Goal: Task Accomplishment & Management: Complete application form

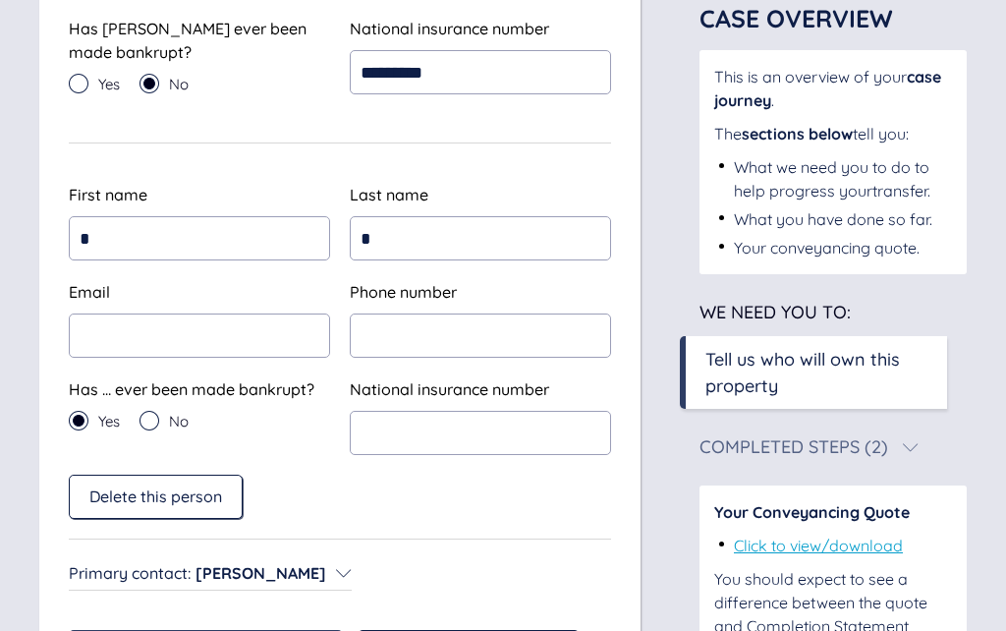
scroll to position [604, 0]
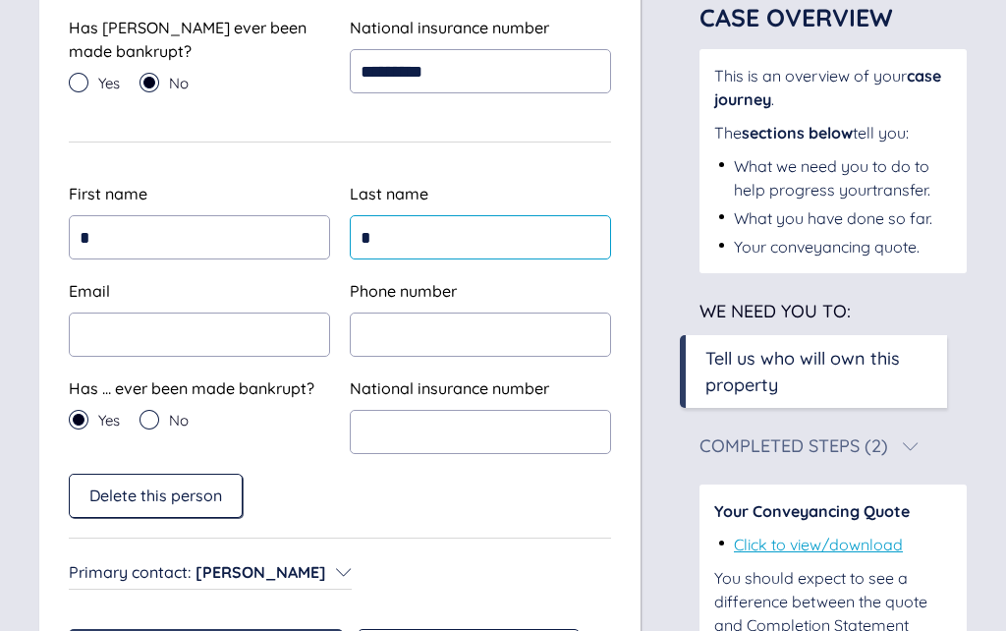
click at [424, 226] on input "*" at bounding box center [480, 237] width 261 height 44
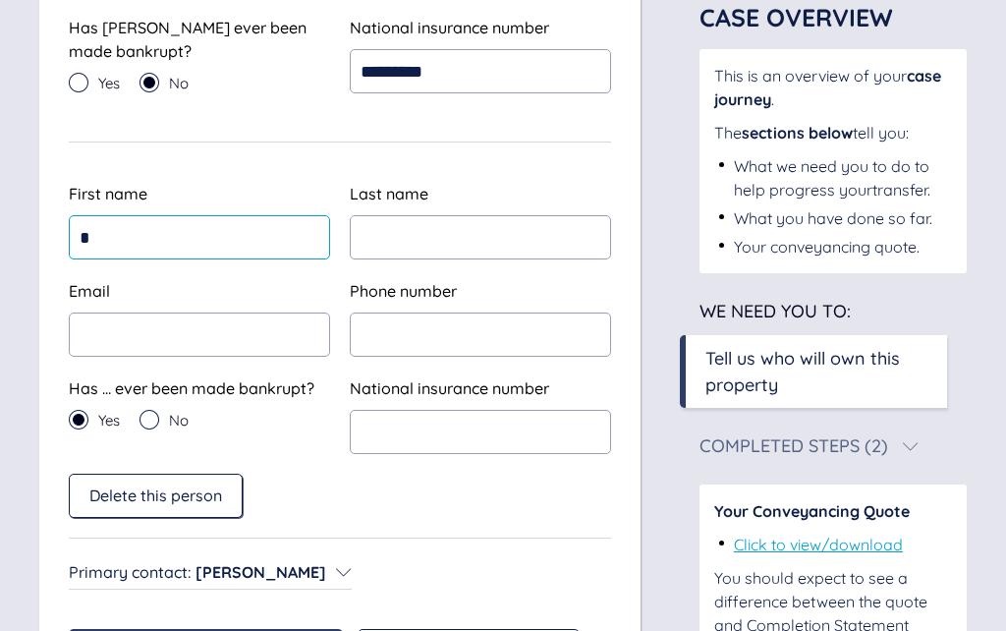
click at [118, 238] on input "*" at bounding box center [199, 237] width 261 height 44
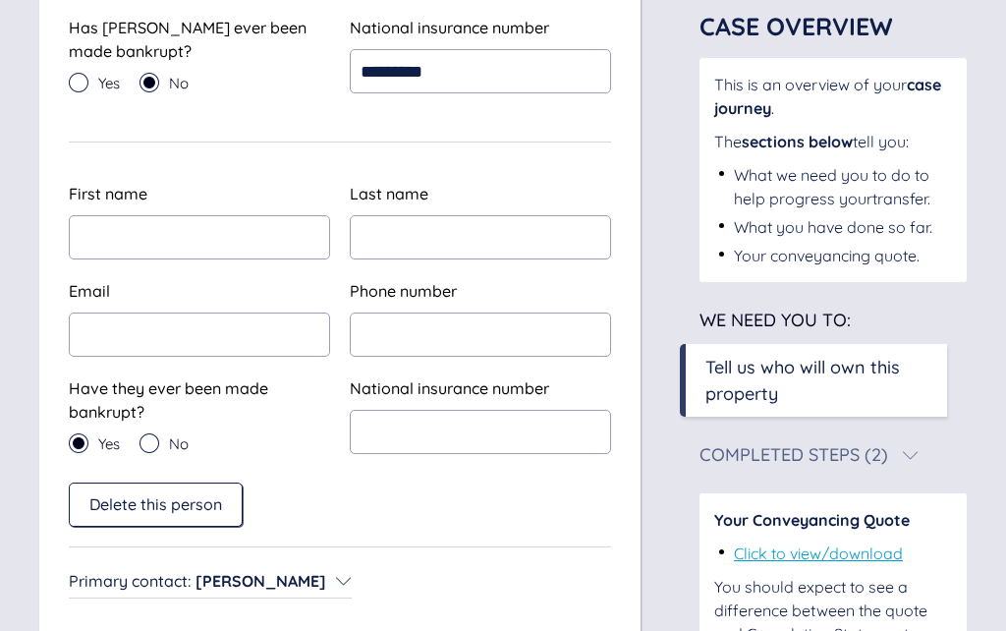
click at [92, 433] on div "Yes" at bounding box center [94, 443] width 51 height 20
click at [165, 437] on div "No" at bounding box center [164, 443] width 49 height 20
click at [156, 506] on span "Delete this person" at bounding box center [155, 504] width 133 height 18
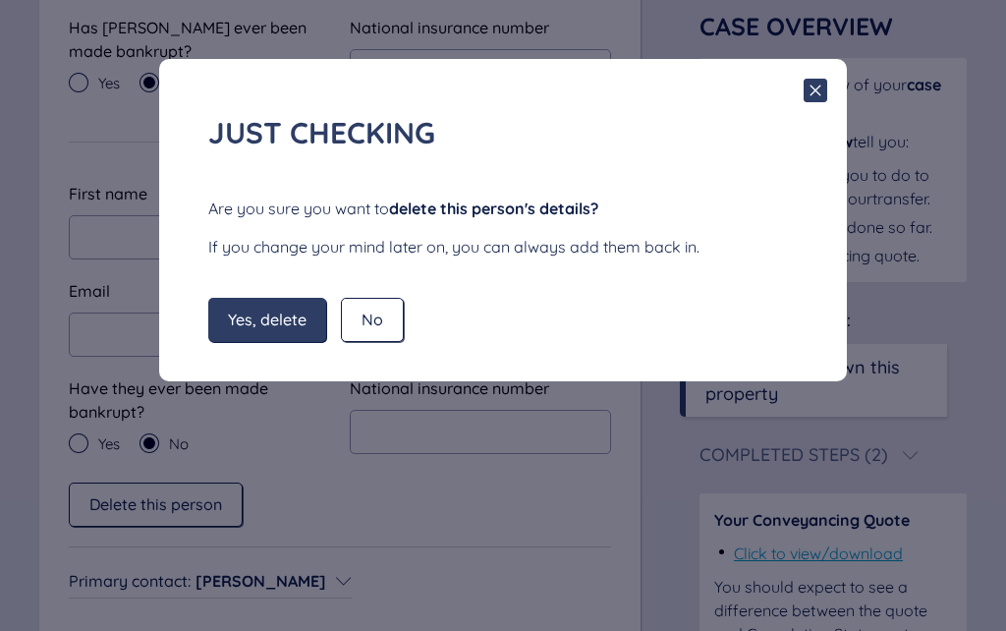
click at [278, 323] on span "Yes, delete" at bounding box center [267, 320] width 79 height 18
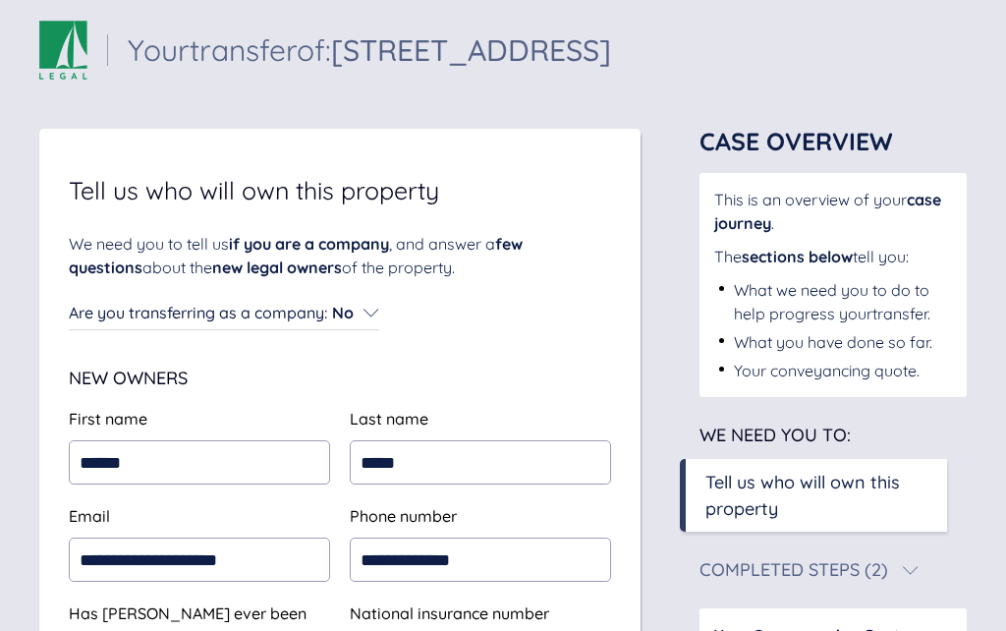
scroll to position [0, 0]
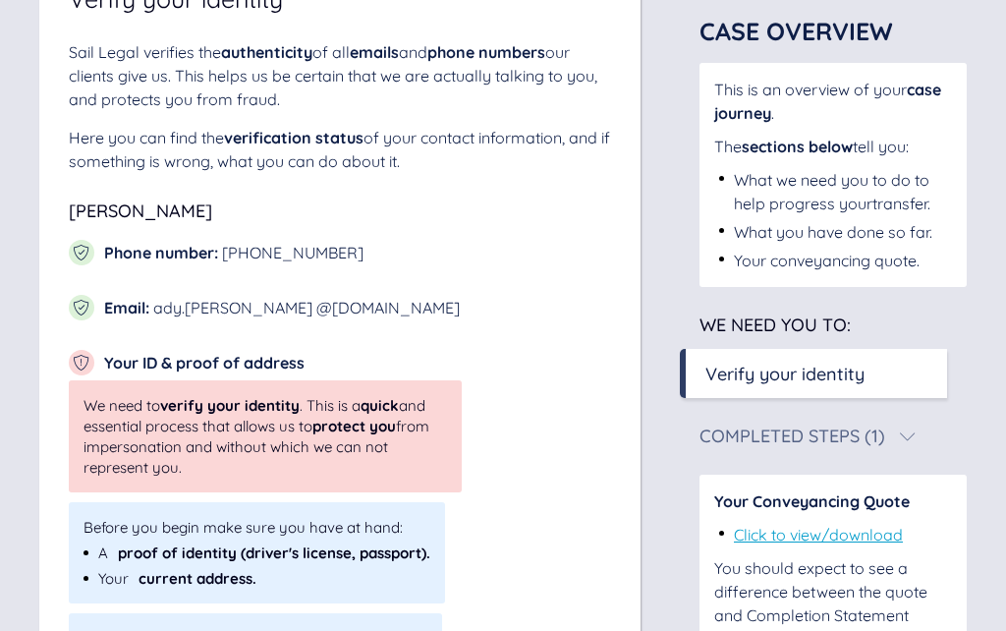
scroll to position [212, 0]
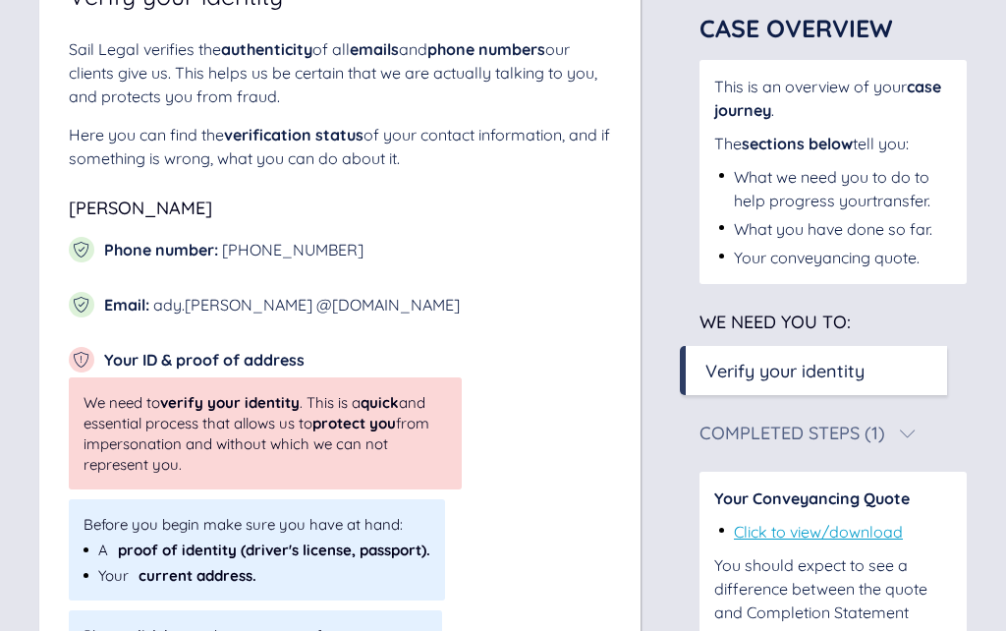
click at [151, 630] on div "Please, click here to begin your verification process." at bounding box center [255, 636] width 373 height 50
click at [154, 630] on div "click here" at bounding box center [163, 636] width 67 height 19
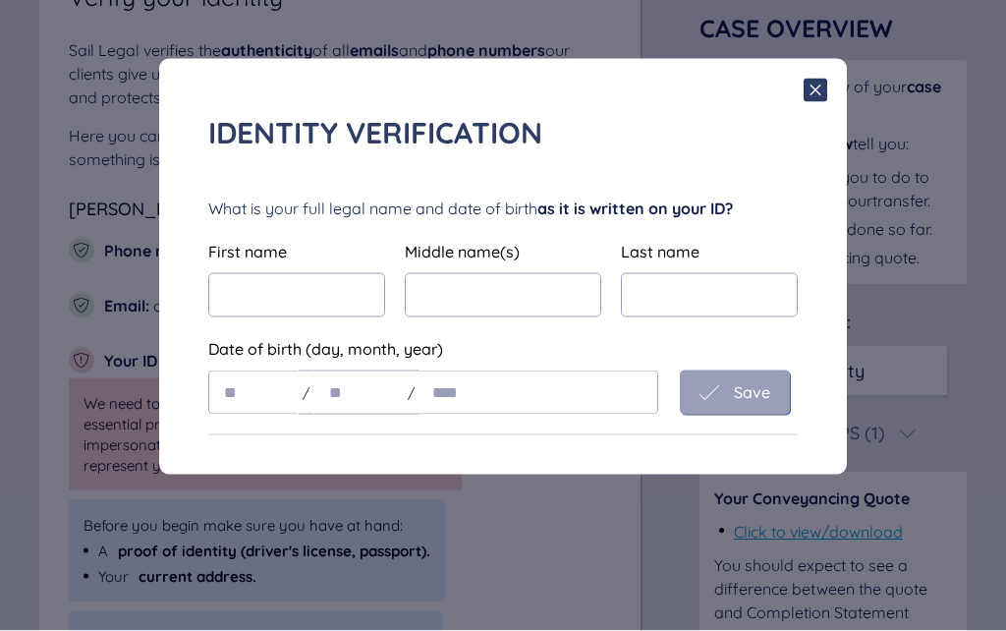
scroll to position [213, 0]
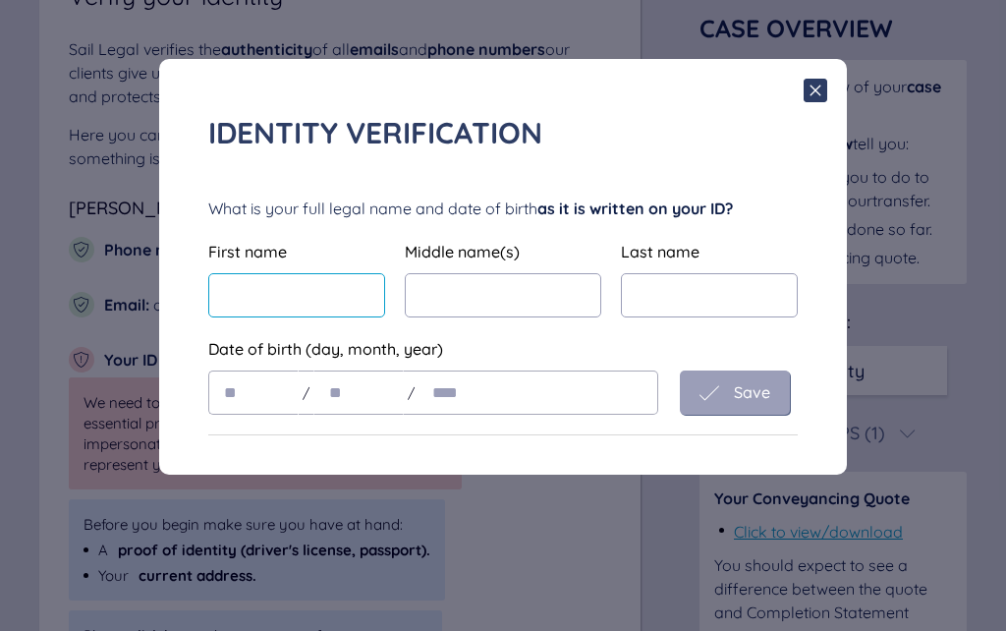
click at [252, 299] on input "text" at bounding box center [296, 295] width 177 height 44
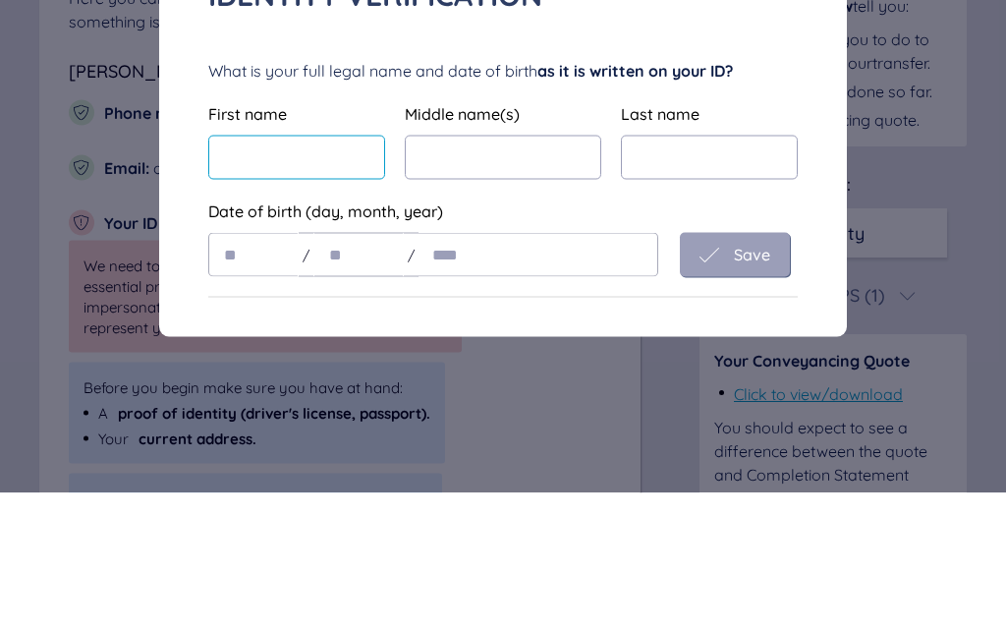
type input "******"
click at [672, 273] on input "text" at bounding box center [709, 295] width 177 height 44
type input "*****"
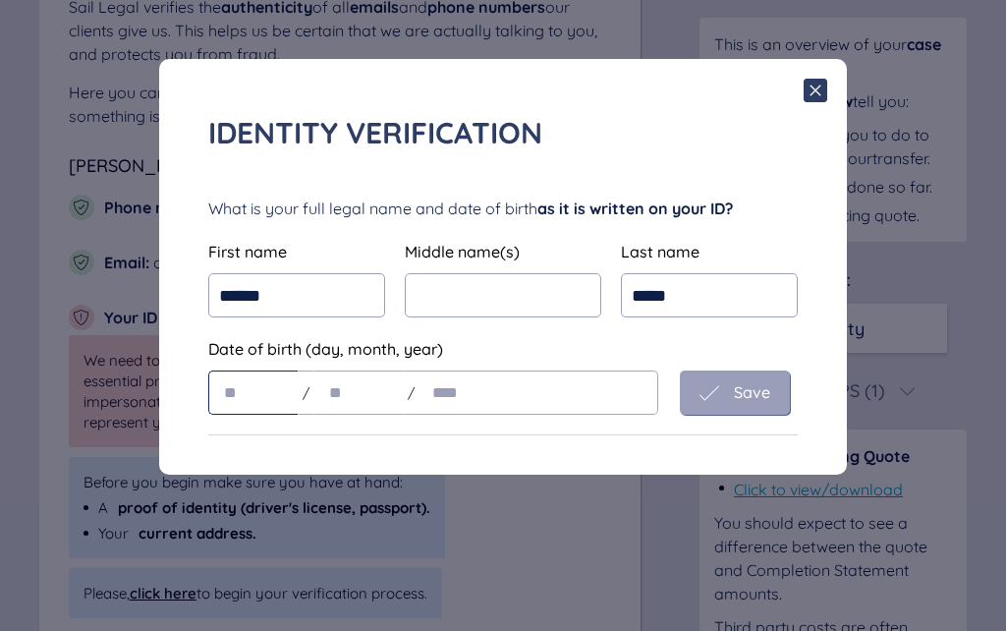
click at [222, 399] on input "text" at bounding box center [253, 392] width 90 height 44
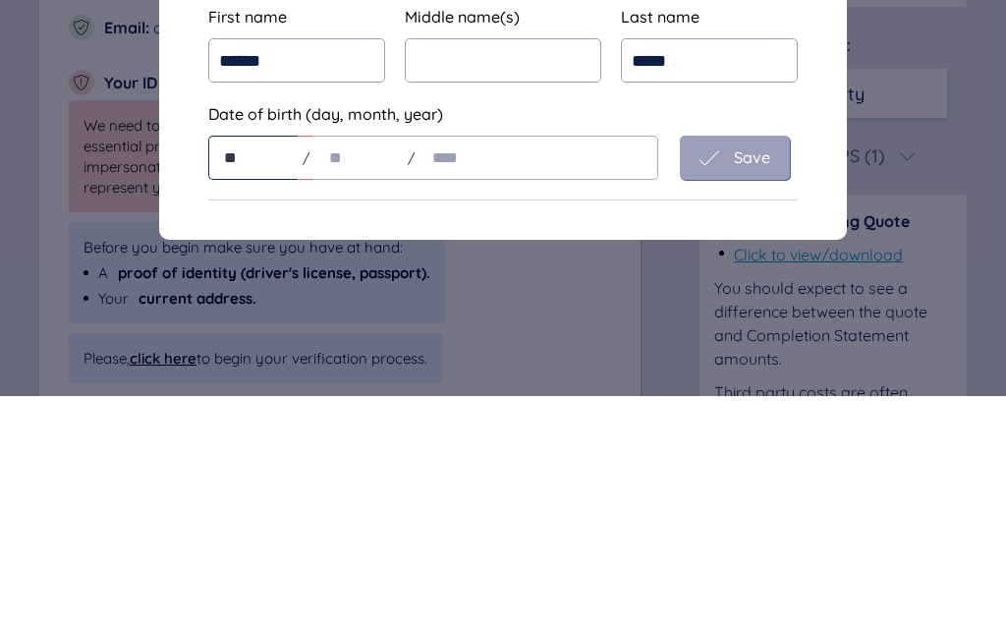
type input "**"
click at [339, 370] on input "text" at bounding box center [358, 392] width 90 height 44
type input "**"
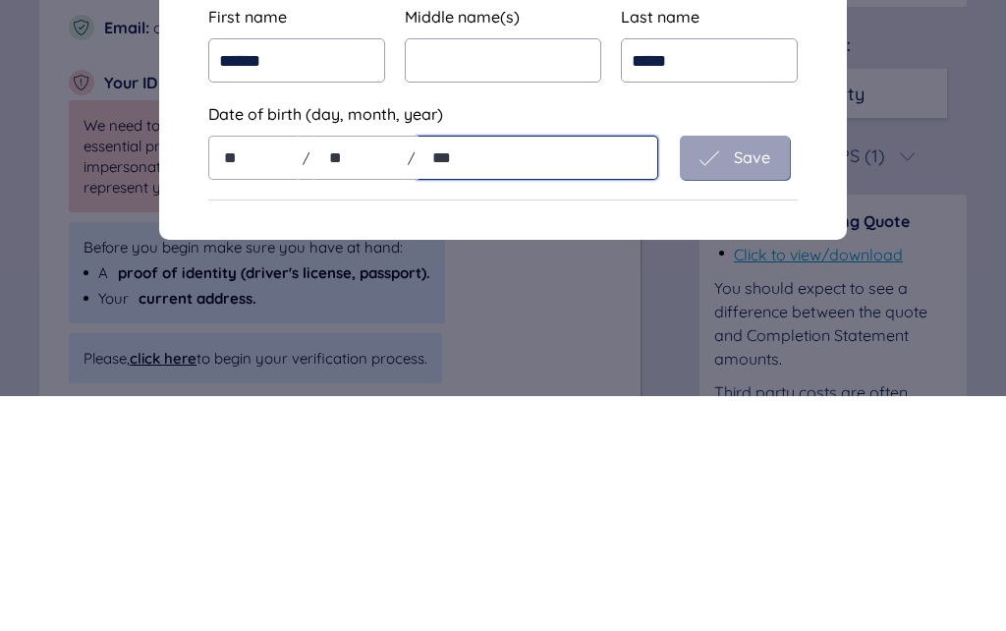
type input "****"
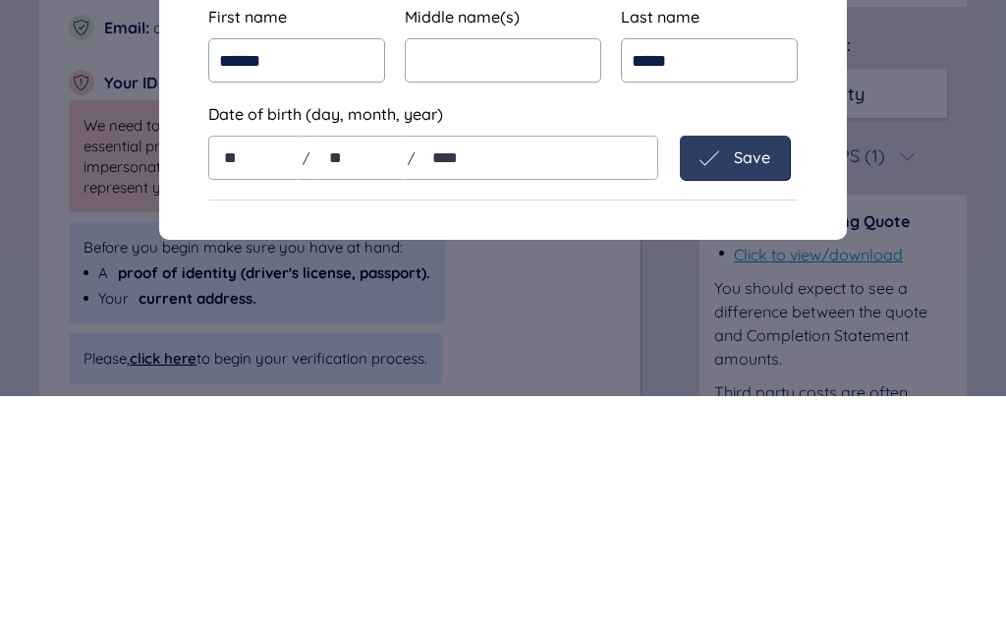
click at [736, 383] on span "Save" at bounding box center [752, 392] width 36 height 18
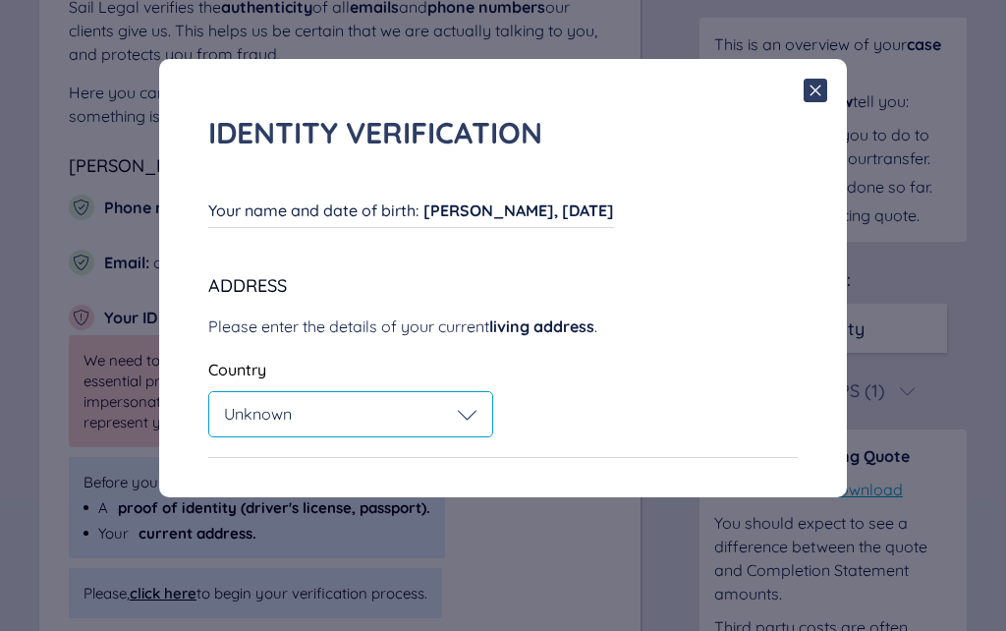
click at [465, 407] on icon at bounding box center [468, 415] width 20 height 20
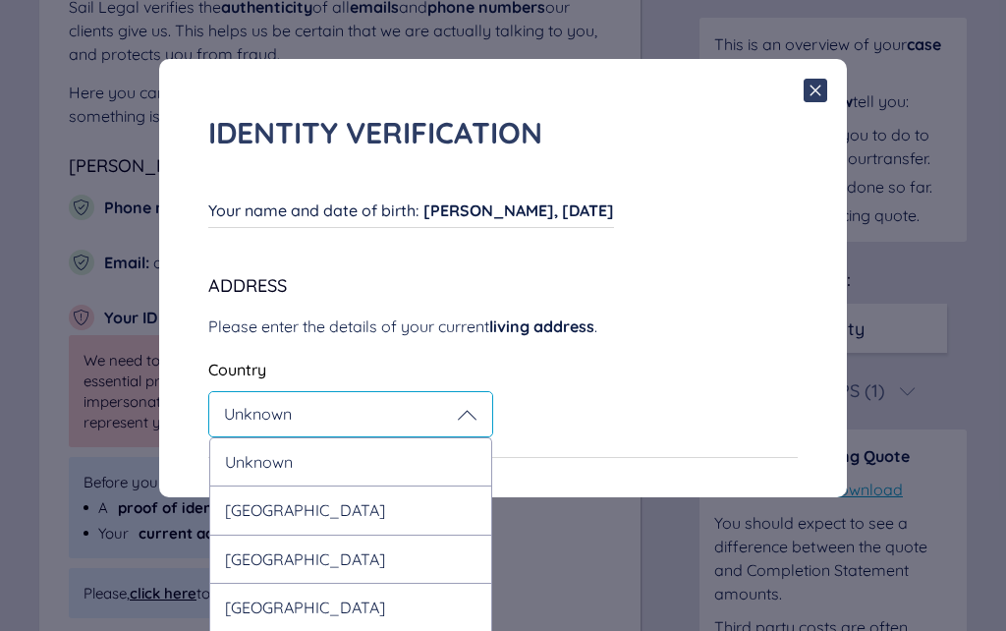
click at [252, 523] on div "[GEOGRAPHIC_DATA]" at bounding box center [350, 509] width 283 height 48
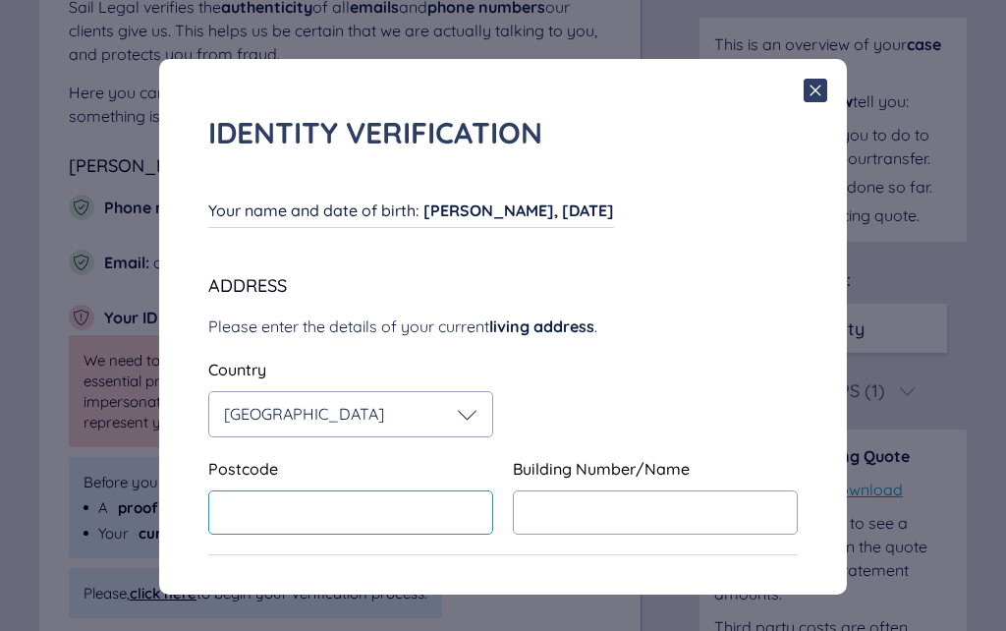
click at [257, 519] on input "text" at bounding box center [350, 512] width 285 height 44
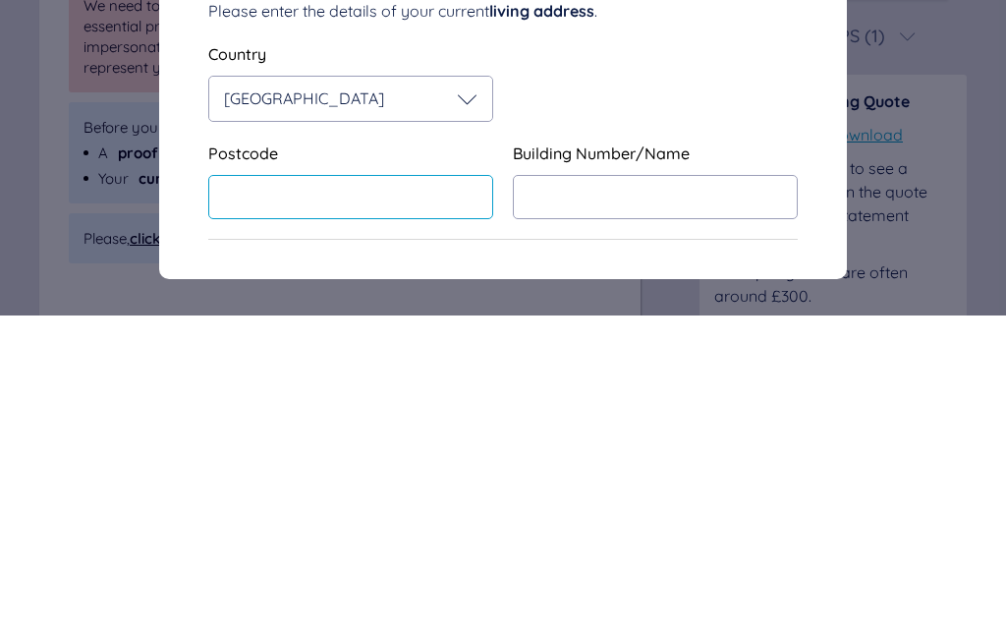
type input "*******"
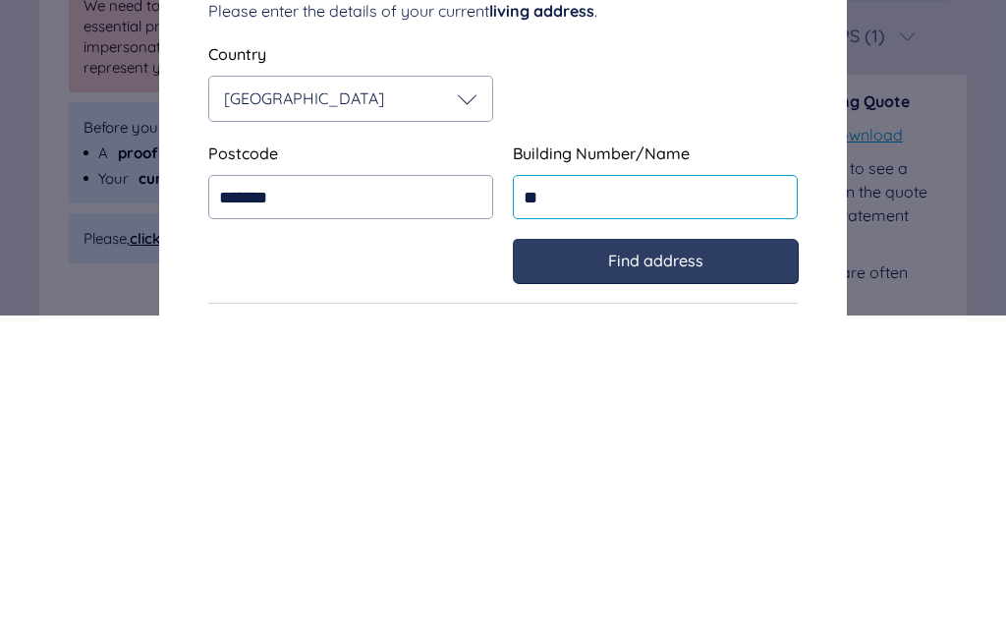
type input "**"
click at [599, 567] on div "Find address" at bounding box center [656, 576] width 246 height 18
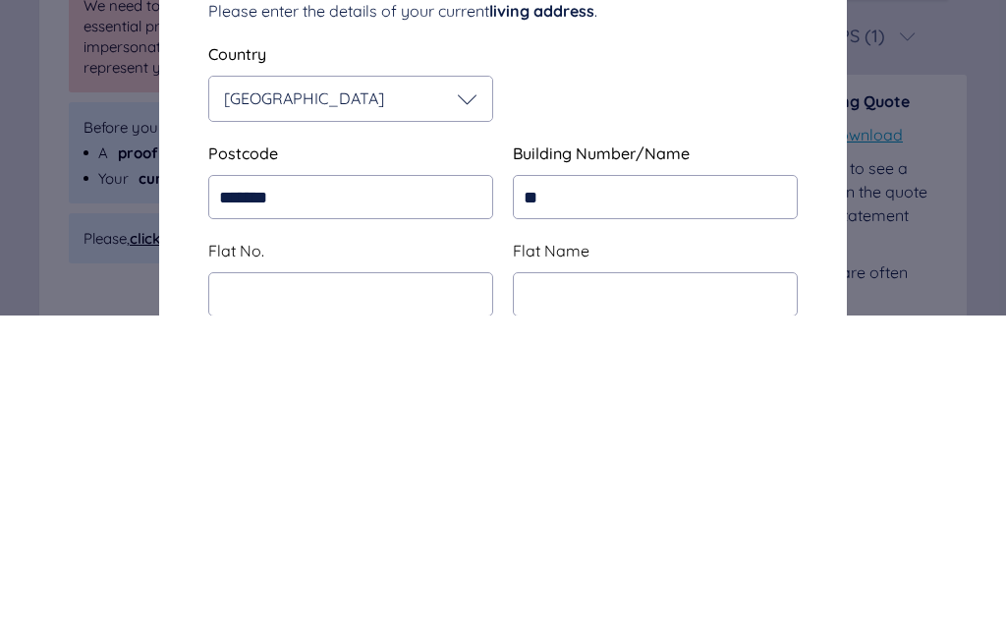
scroll to position [255, 0]
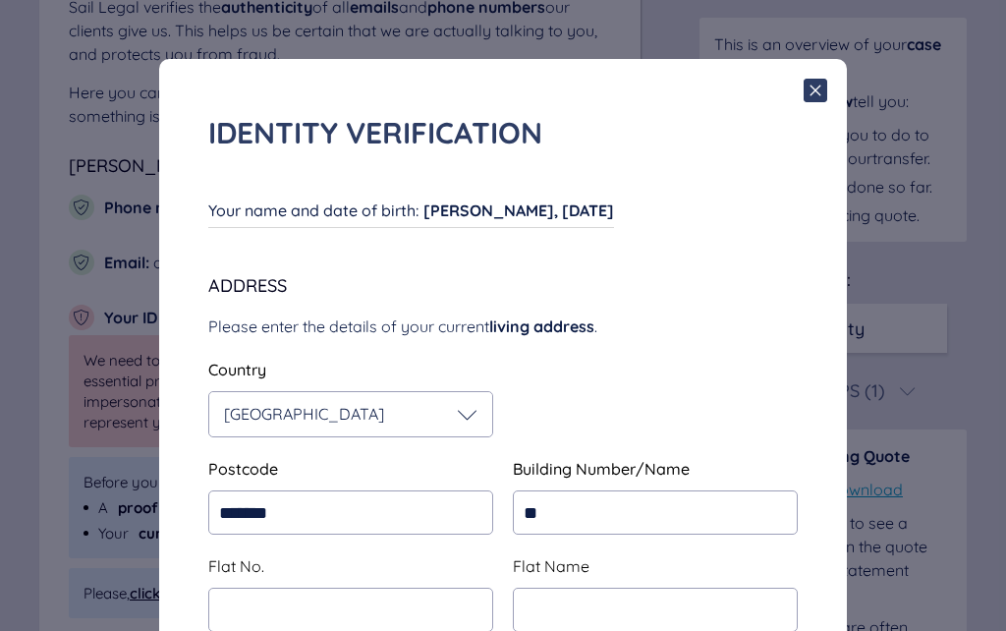
type input "**********"
type input "*********"
type input "**********"
type input "*********"
type input "*******"
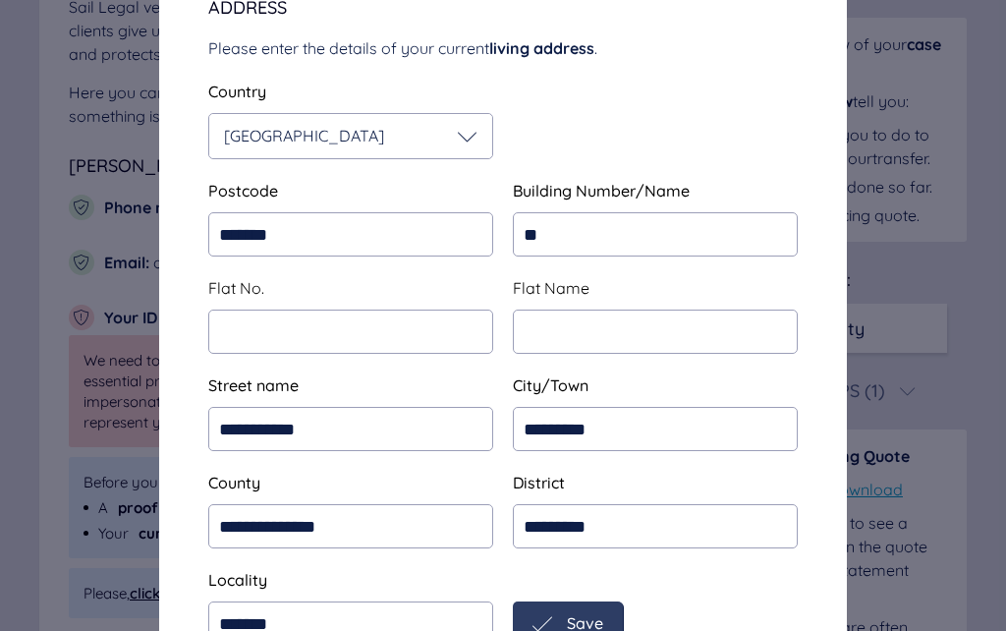
scroll to position [277, 0]
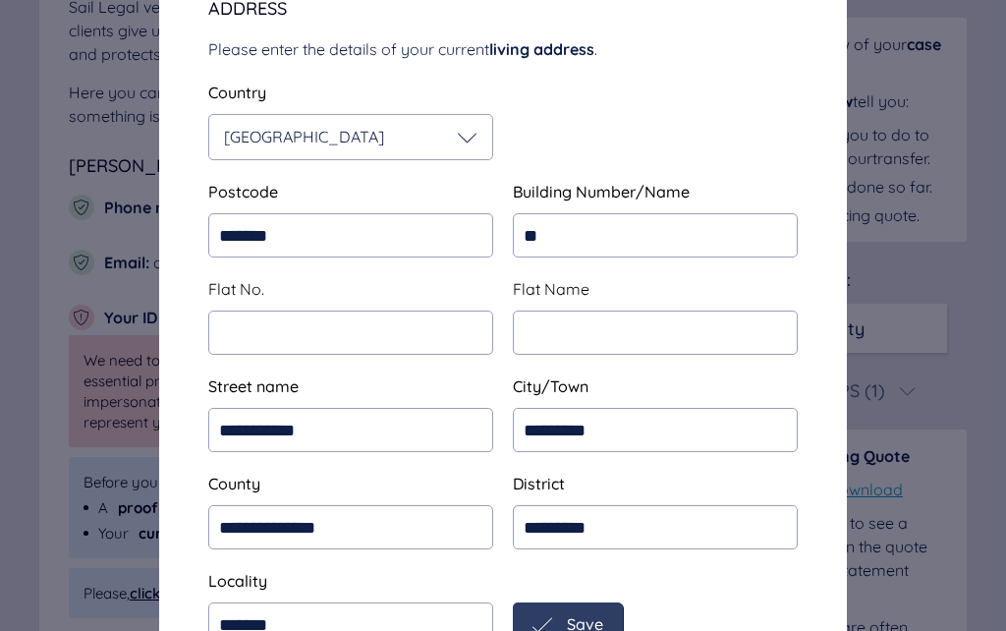
click at [558, 619] on div "Save" at bounding box center [568, 625] width 71 height 20
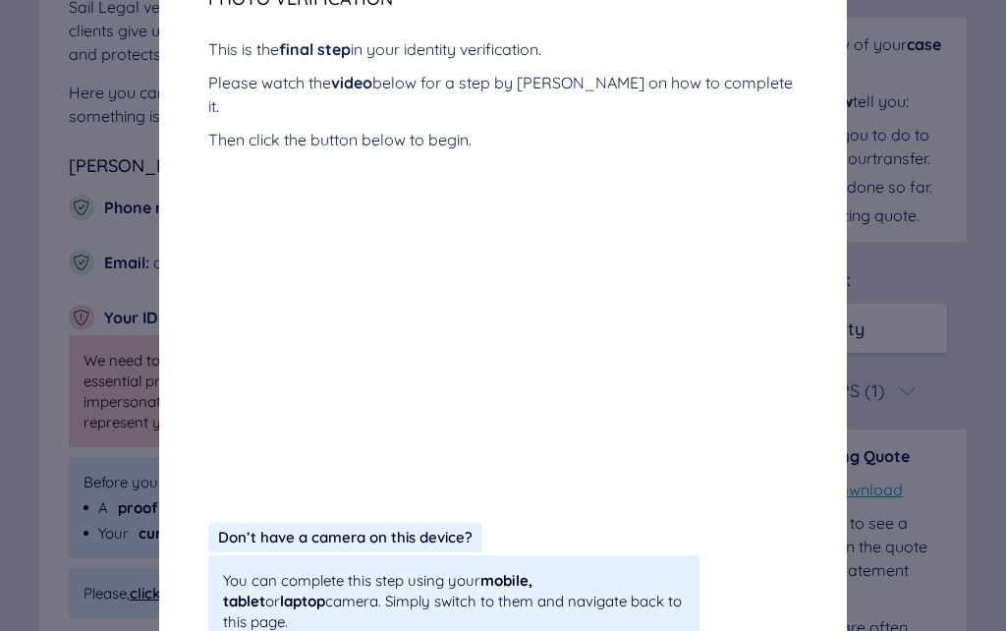
scroll to position [367, 0]
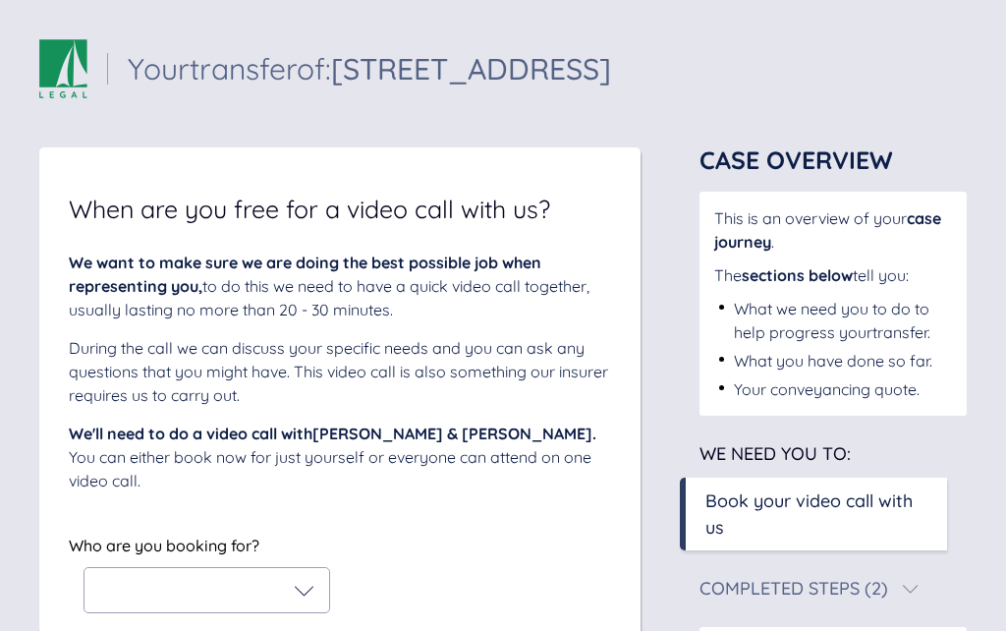
click at [27, 351] on div "Sail Legal - Your case Your transfer of: [STREET_ADDRESS] Your transfer of: [ST…" at bounding box center [503, 457] width 1006 height 914
click at [68, 420] on div "When are you free for a video call with us? We want to make sure we are doing t…" at bounding box center [339, 461] width 601 height 629
click at [4, 312] on div "Sail Legal - Your case Your transfer of: [STREET_ADDRESS] Your transfer of: [ST…" at bounding box center [503, 457] width 1006 height 914
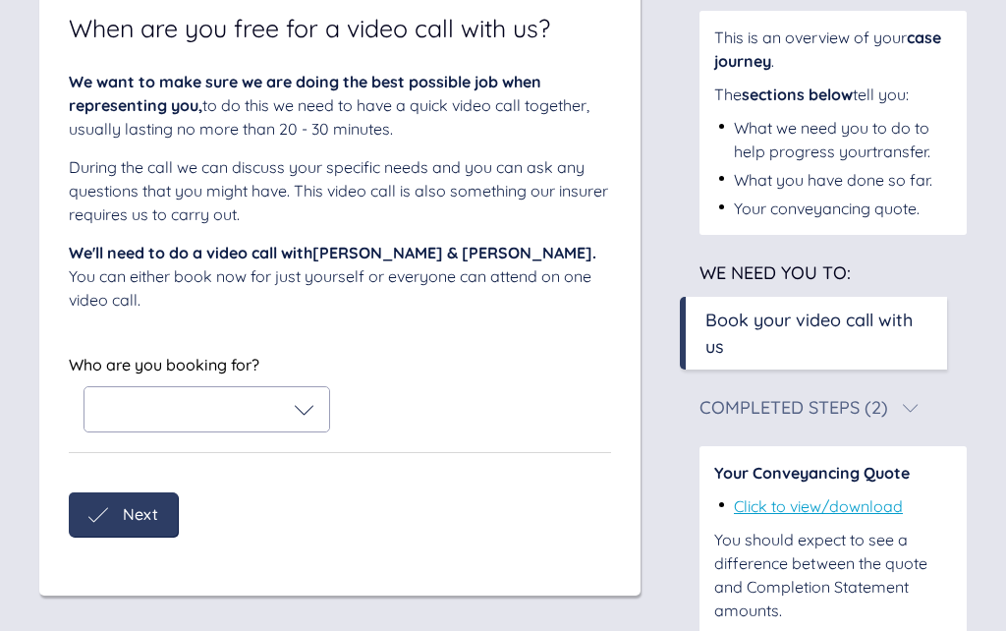
scroll to position [179, 0]
click at [295, 402] on icon at bounding box center [305, 412] width 20 height 20
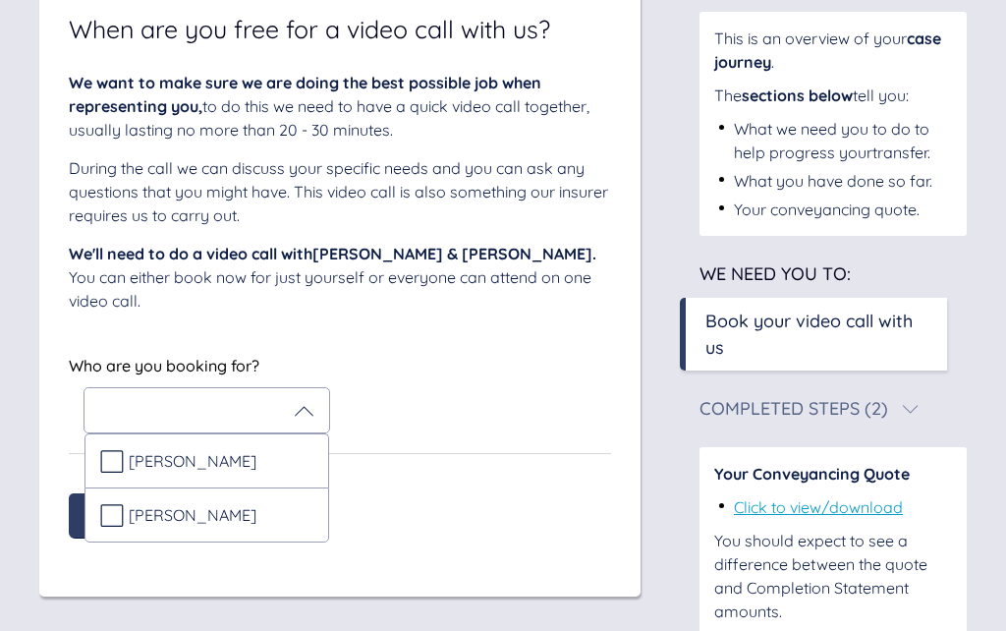
scroll to position [180, 0]
click at [108, 449] on icon at bounding box center [112, 461] width 24 height 24
click at [101, 504] on icon at bounding box center [112, 515] width 23 height 23
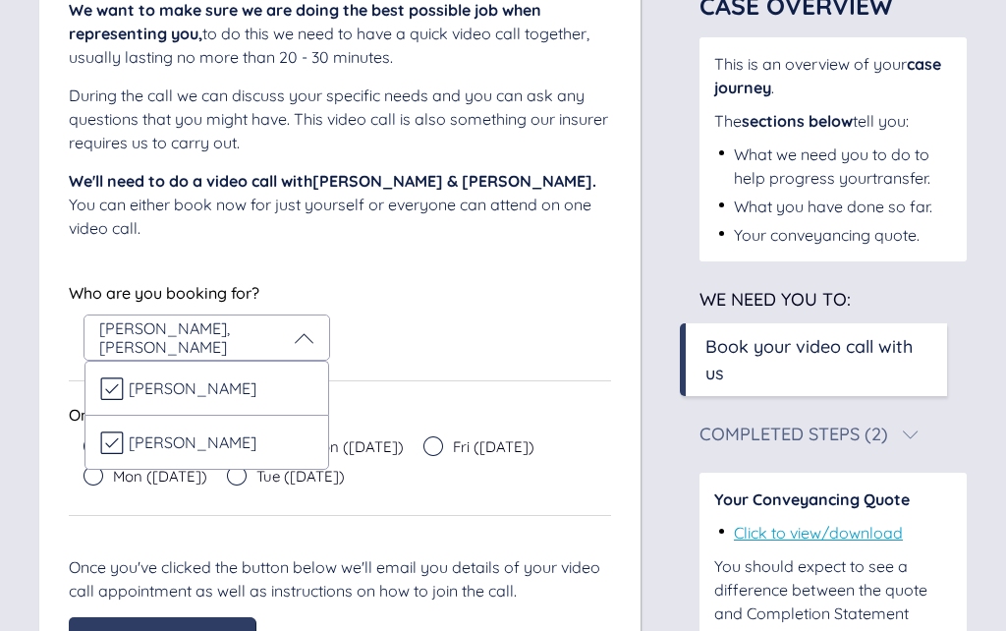
scroll to position [272, 0]
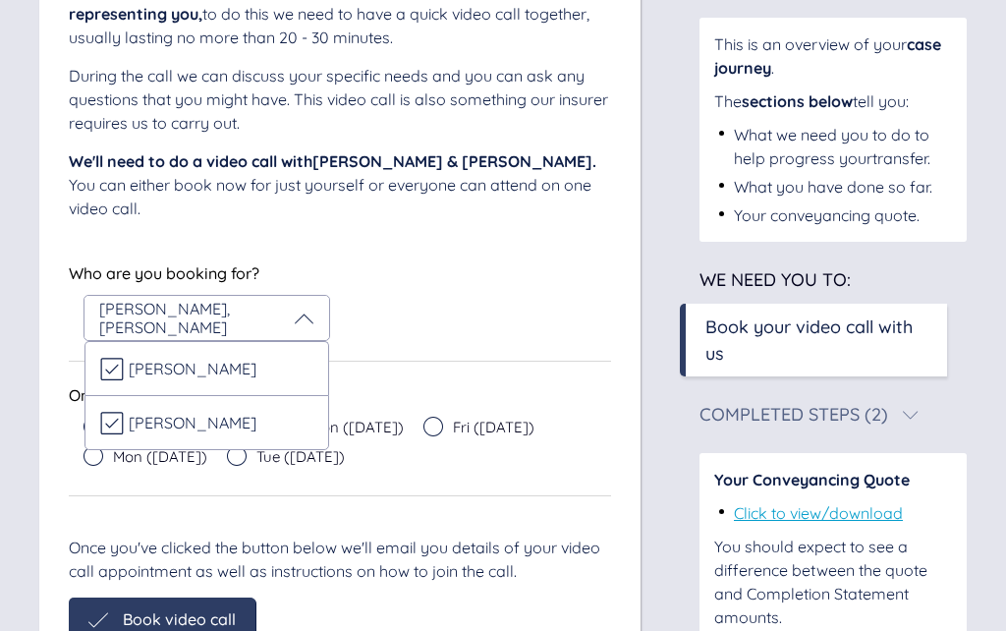
click at [493, 294] on div "Who are you booking for? Adele Leake , Adrian Leake Adele Leake Adrian Leake" at bounding box center [340, 300] width 542 height 82
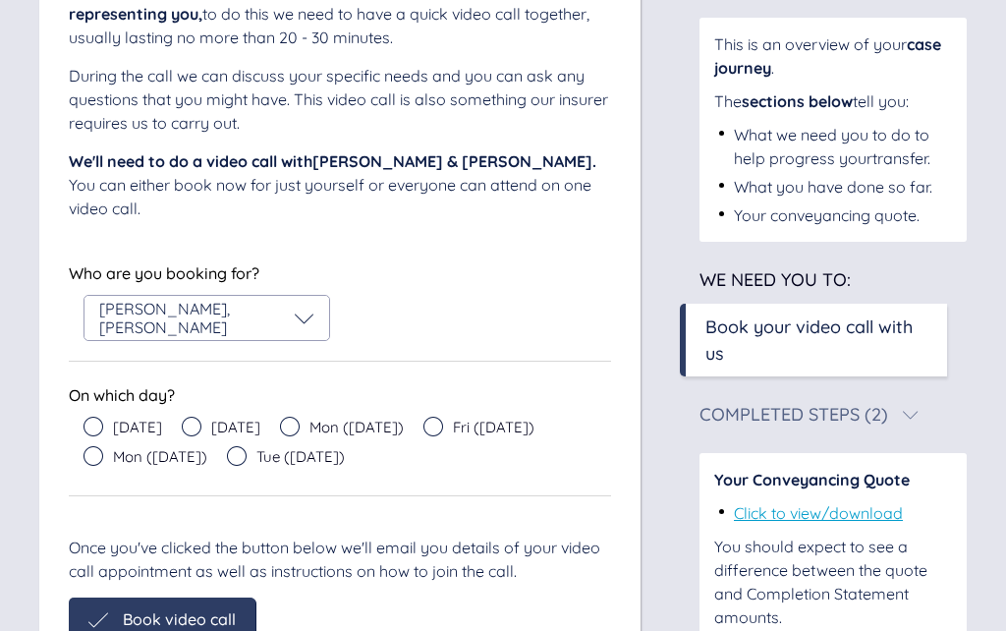
click at [90, 417] on icon at bounding box center [94, 427] width 20 height 20
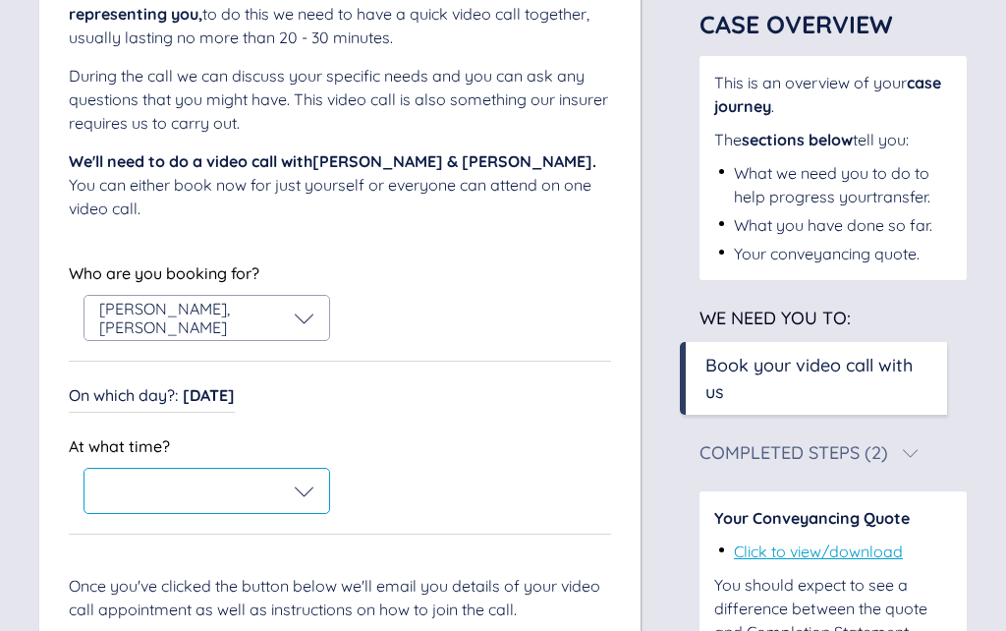
click at [307, 479] on div at bounding box center [207, 491] width 245 height 44
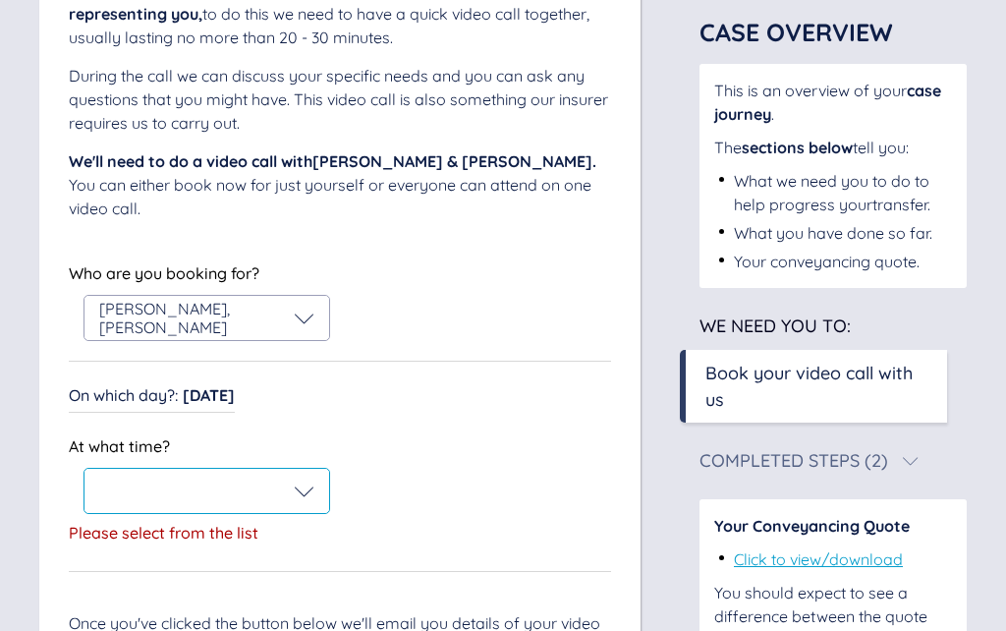
click at [301, 481] on icon at bounding box center [305, 491] width 20 height 20
click at [122, 521] on div "1:30 PM" at bounding box center [207, 538] width 245 height 49
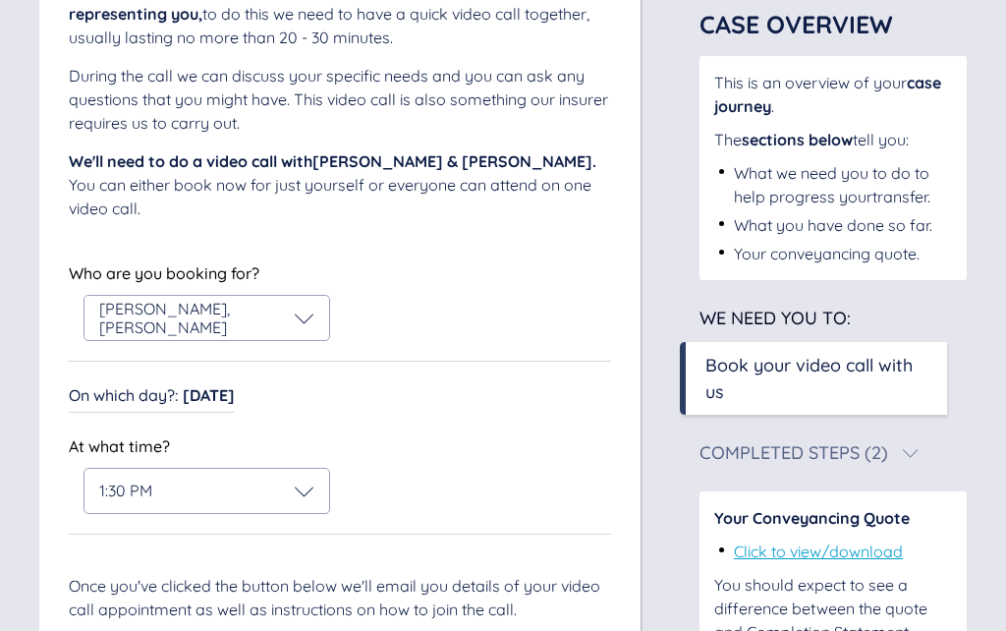
click at [140, 630] on div "When are you free for a video call with us? We want to make sure we are doing t…" at bounding box center [339, 307] width 601 height 864
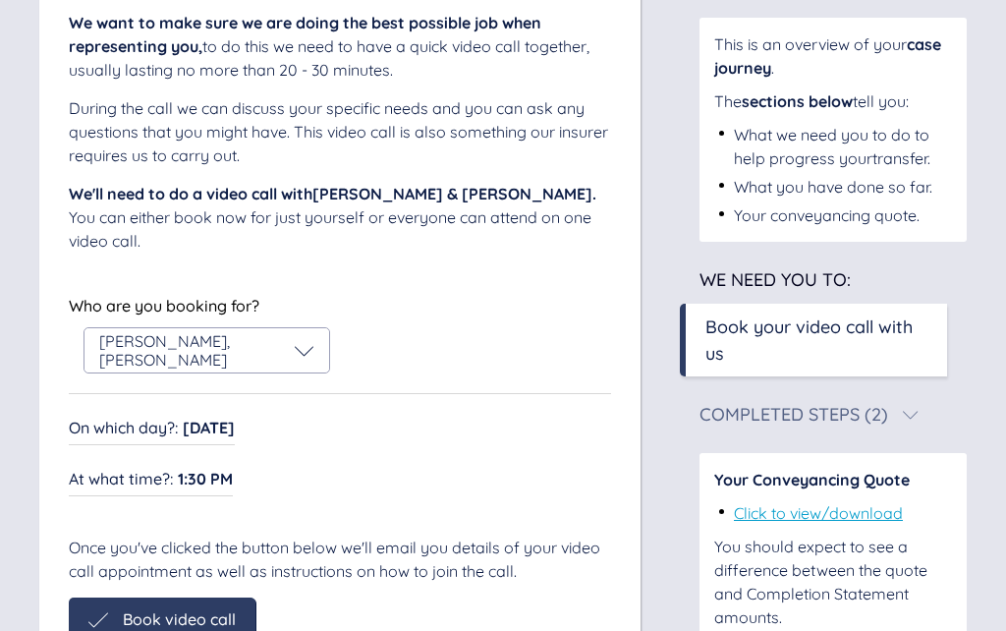
click at [157, 610] on span "Book video call" at bounding box center [179, 619] width 113 height 18
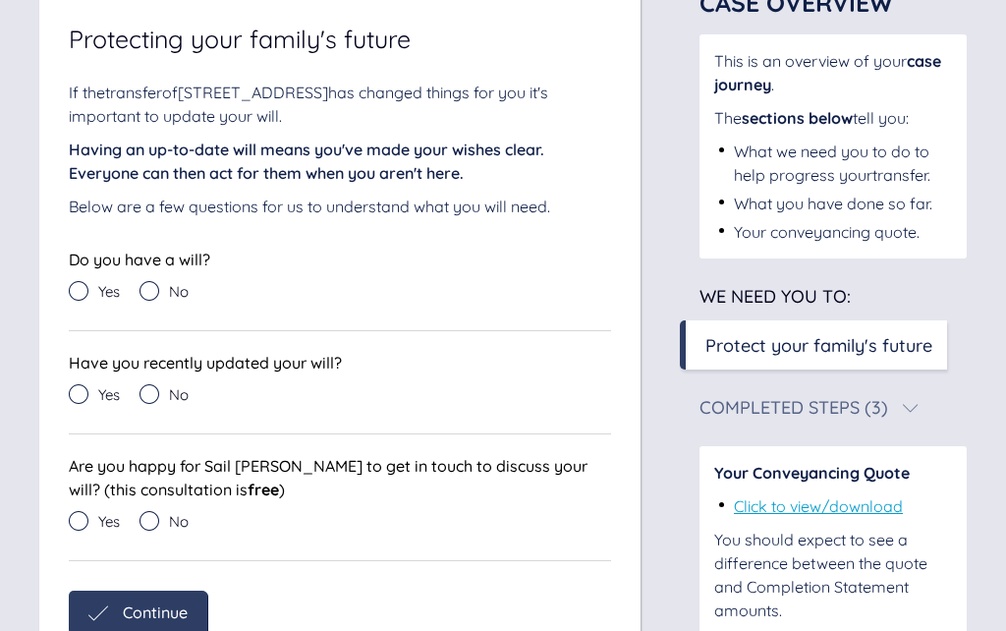
scroll to position [173, 0]
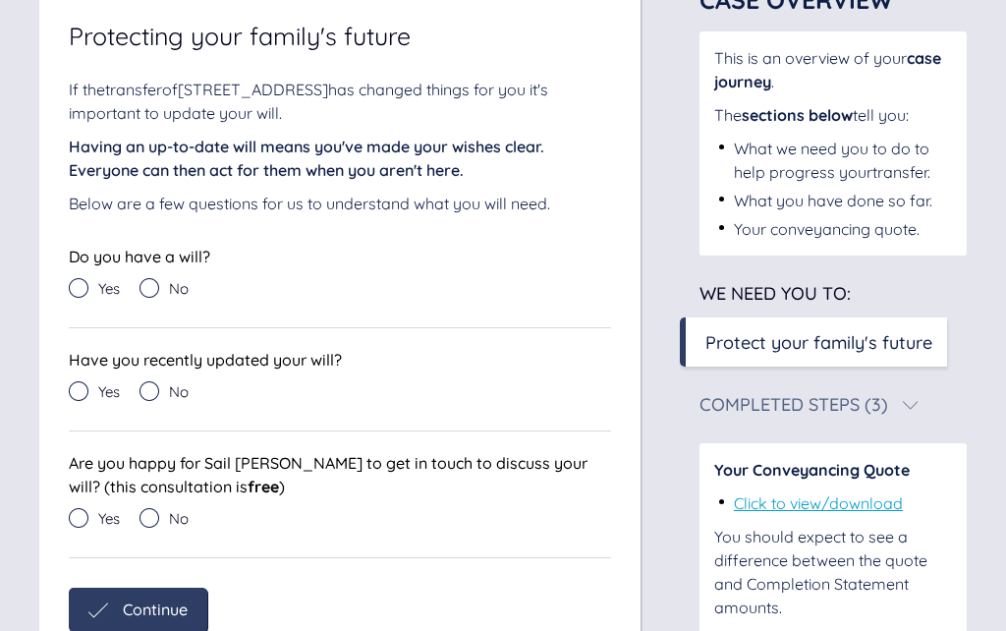
click at [85, 296] on icon at bounding box center [79, 288] width 20 height 20
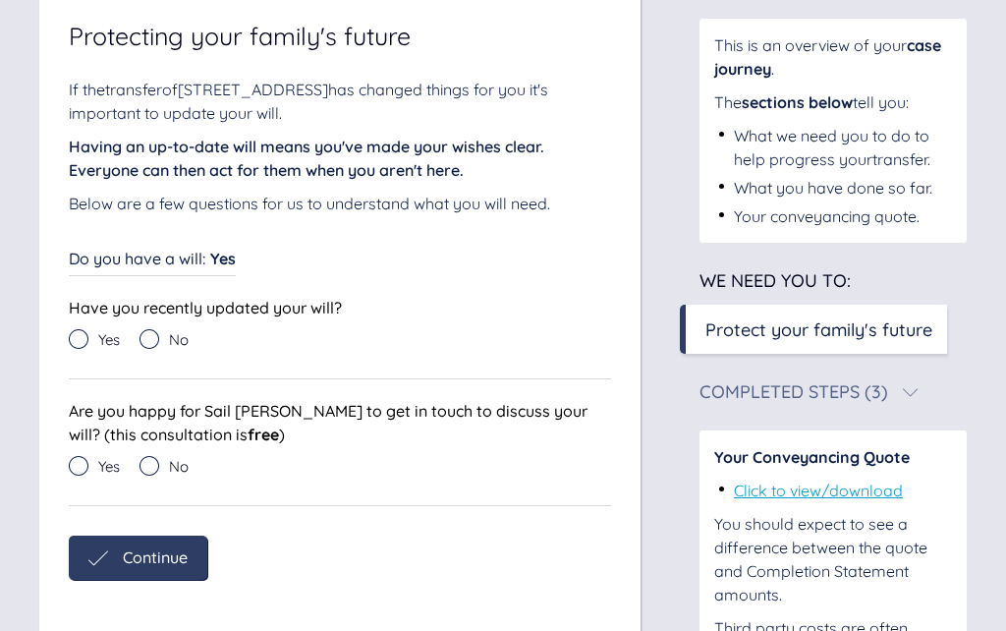
click at [151, 473] on icon at bounding box center [150, 466] width 20 height 20
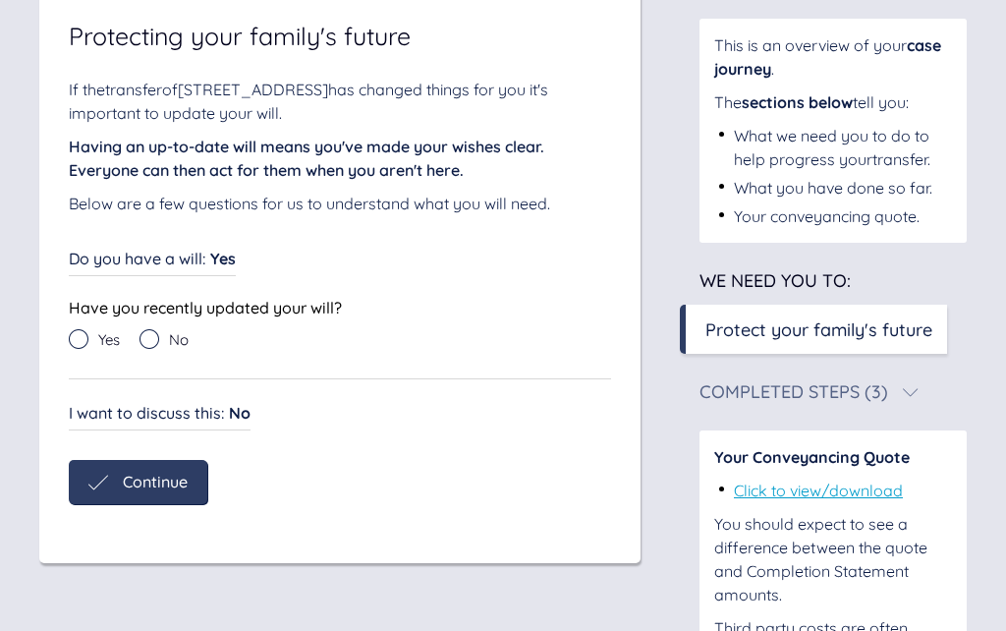
click at [155, 348] on icon at bounding box center [150, 339] width 20 height 20
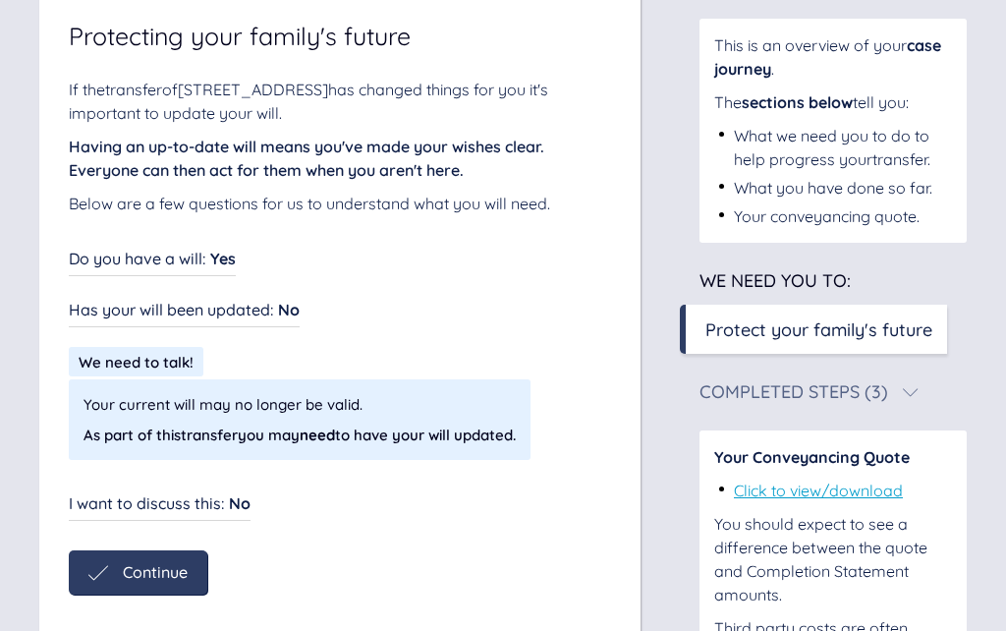
click at [154, 566] on span "Continue" at bounding box center [155, 572] width 65 height 18
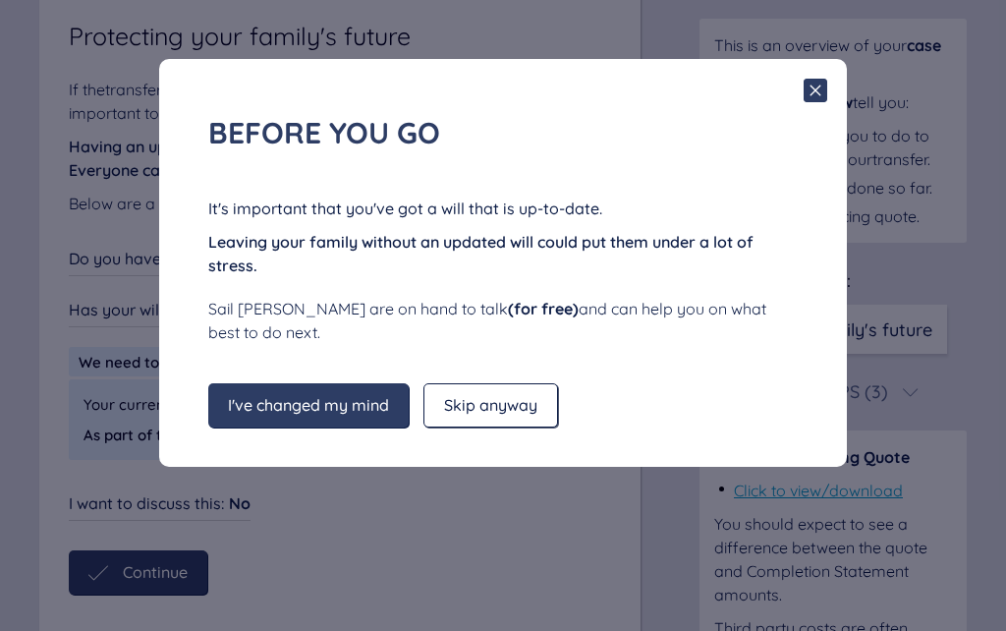
click at [490, 401] on span "Skip anyway" at bounding box center [490, 405] width 93 height 18
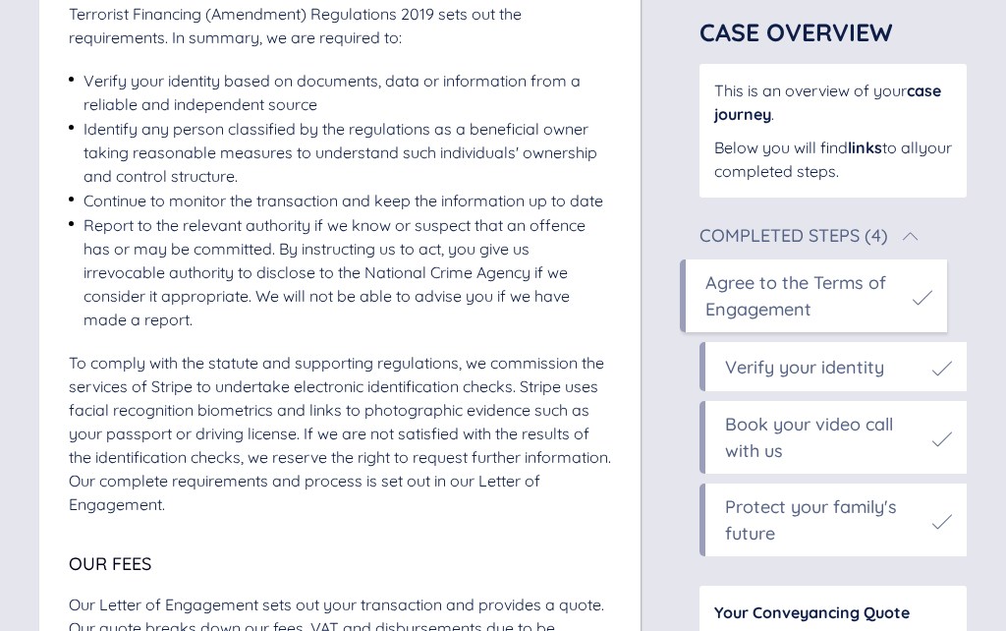
scroll to position [2614, 0]
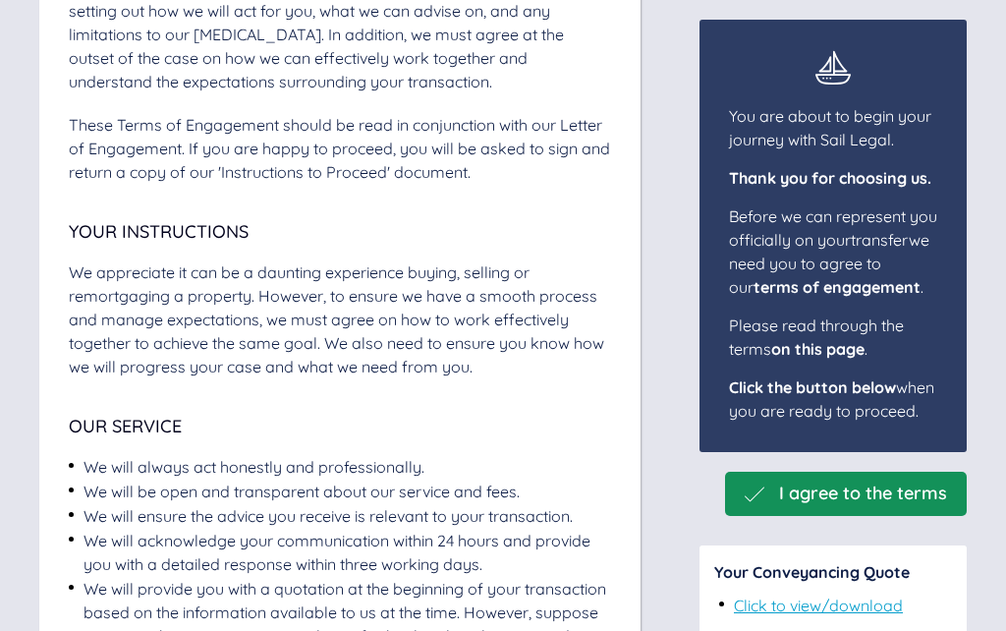
scroll to position [521, 0]
click at [852, 504] on span "I agree to the terms" at bounding box center [863, 493] width 168 height 21
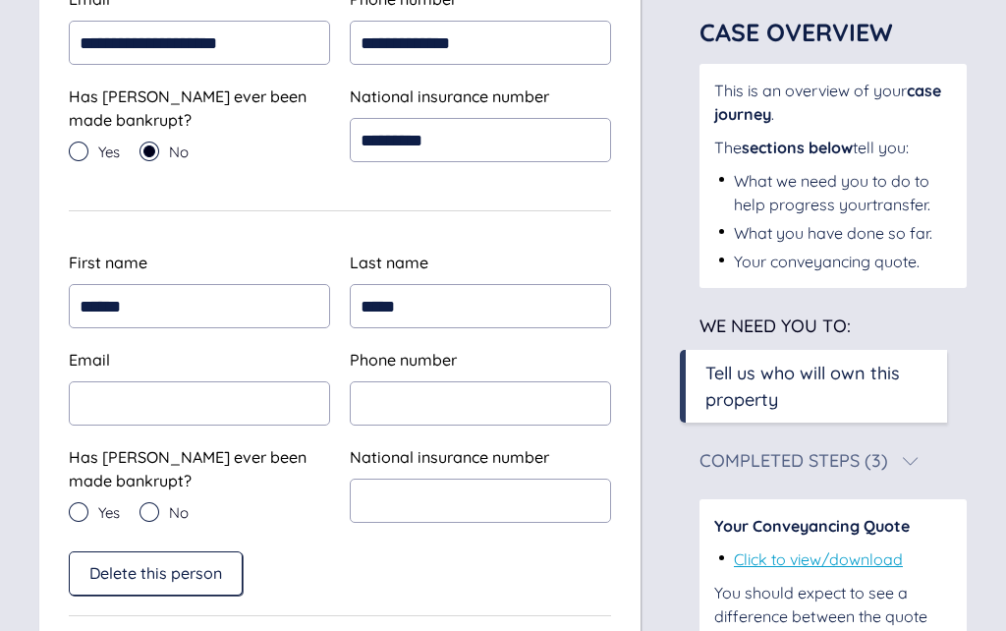
scroll to position [536, 0]
click at [140, 578] on span "Delete this person" at bounding box center [155, 573] width 133 height 18
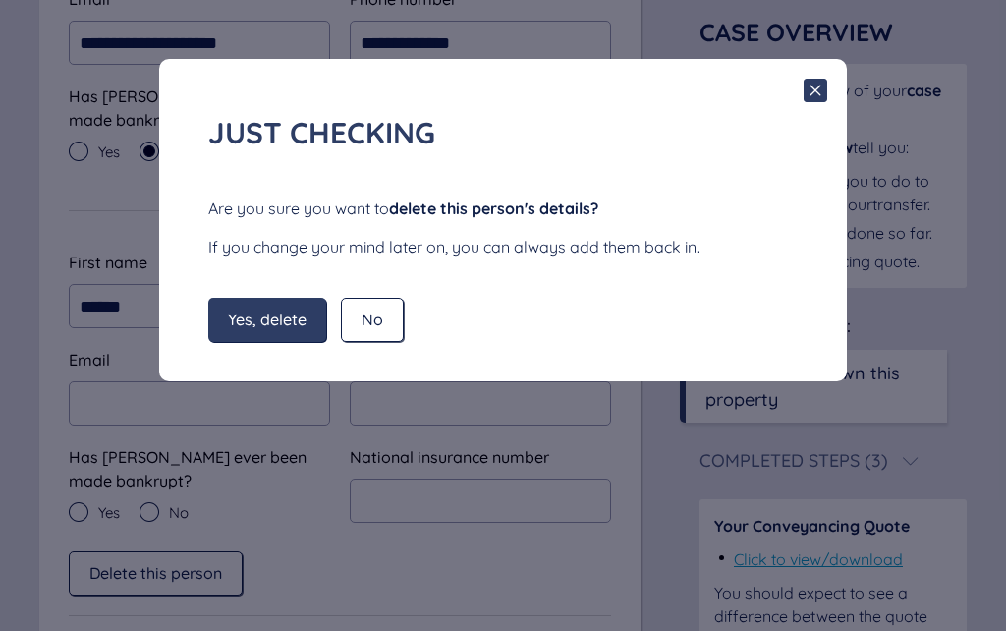
click at [254, 320] on span "Yes, delete" at bounding box center [267, 320] width 79 height 18
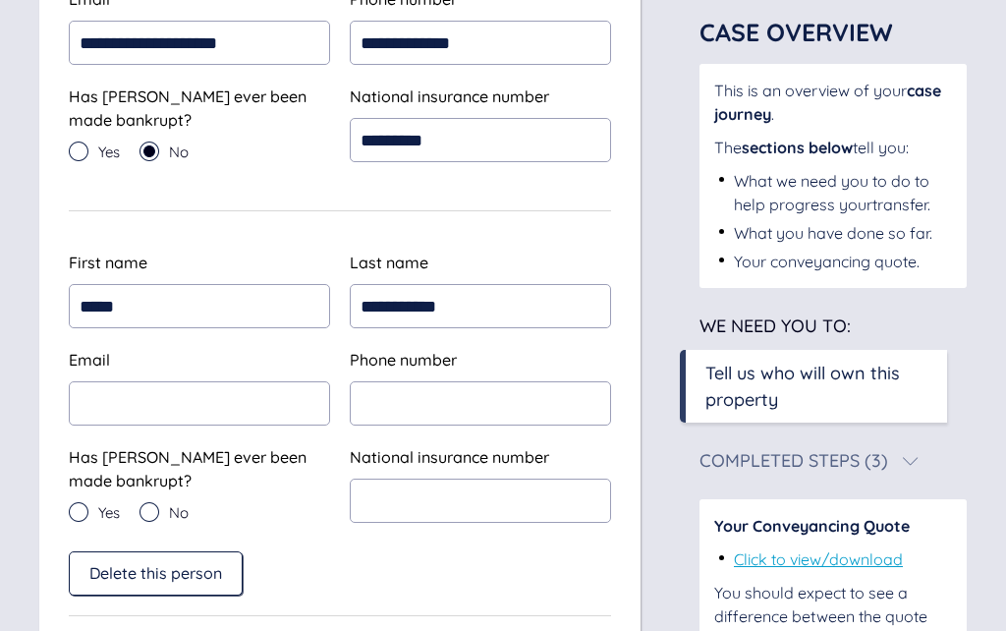
click at [137, 575] on span "Delete this person" at bounding box center [155, 573] width 133 height 18
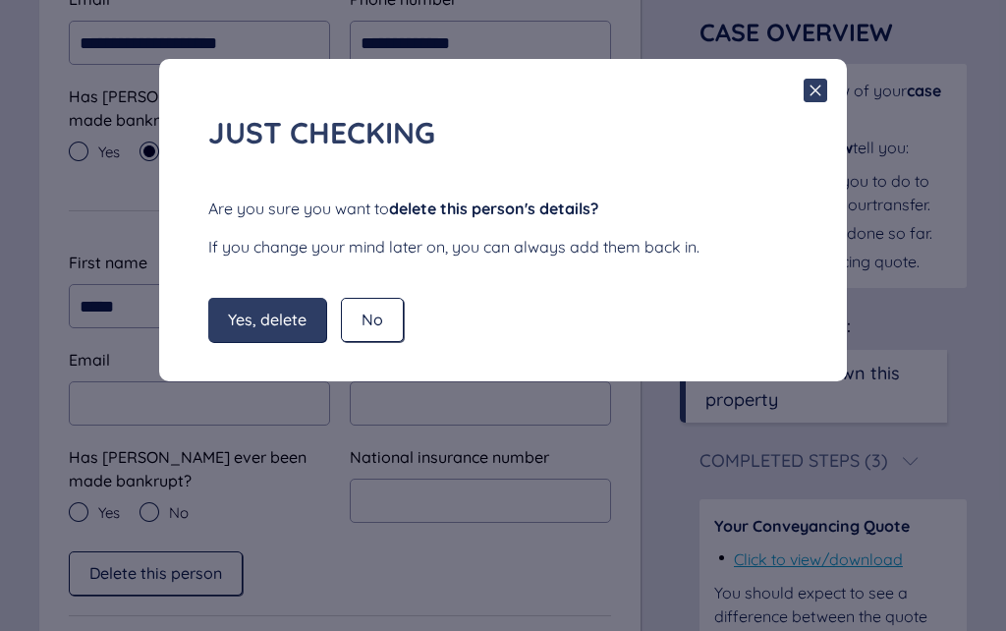
click at [262, 309] on div "Yes, delete" at bounding box center [267, 320] width 118 height 44
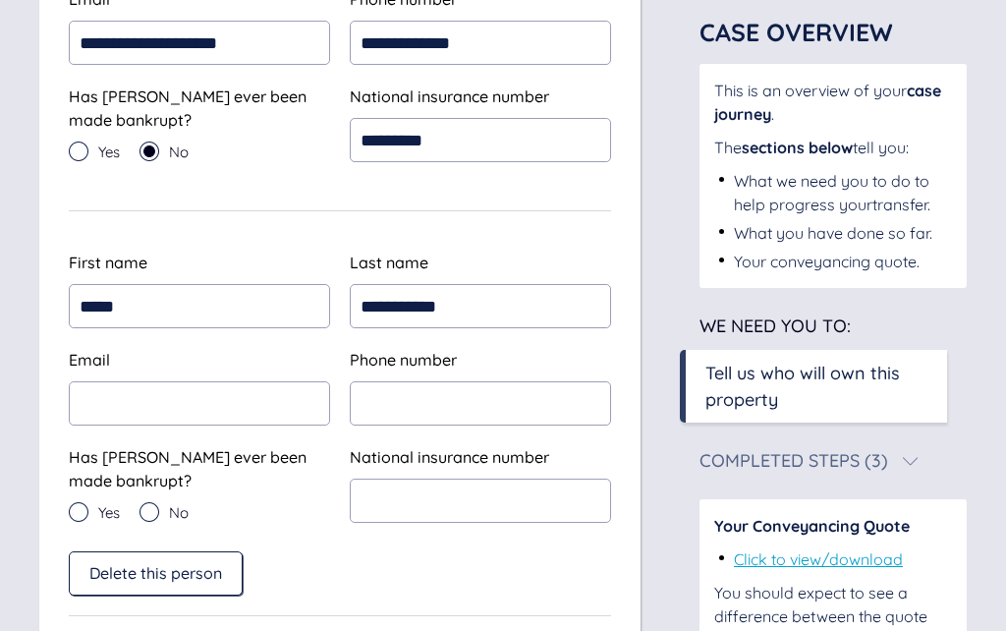
click at [127, 579] on span "Delete this person" at bounding box center [155, 573] width 133 height 18
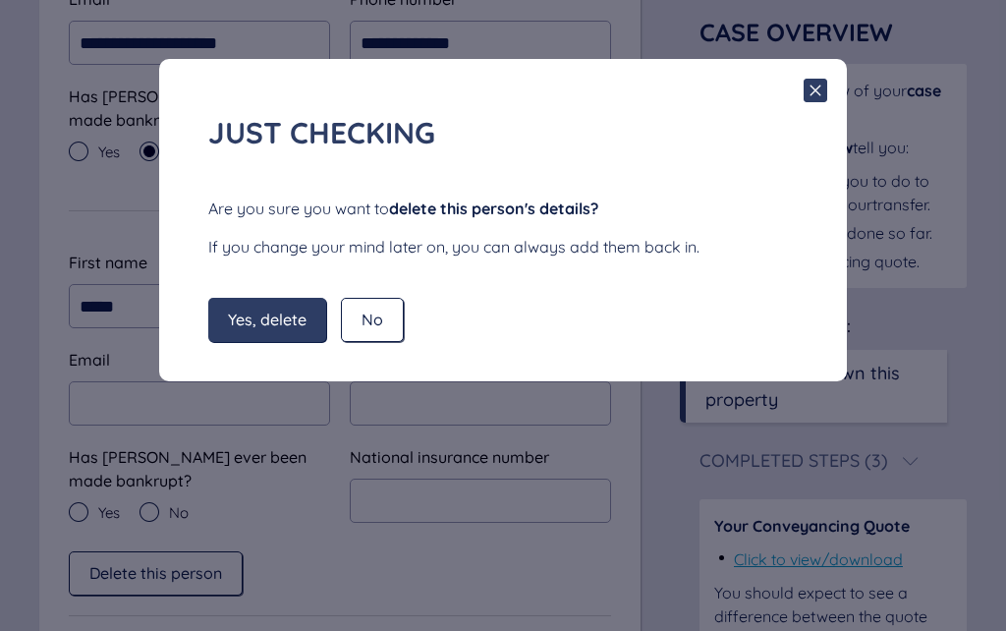
click at [270, 317] on span "Yes, delete" at bounding box center [267, 320] width 79 height 18
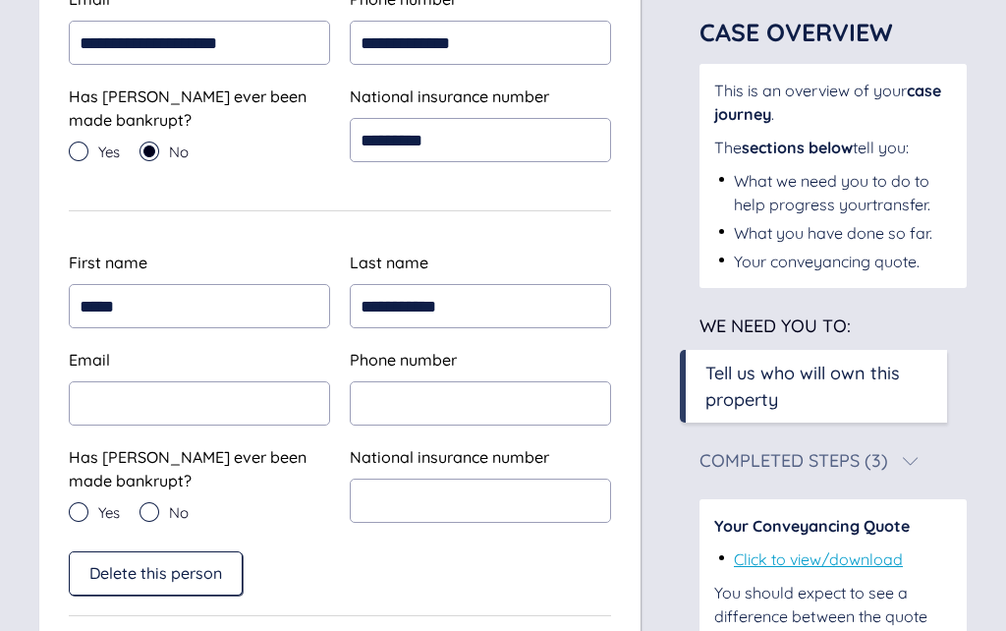
scroll to position [668, 0]
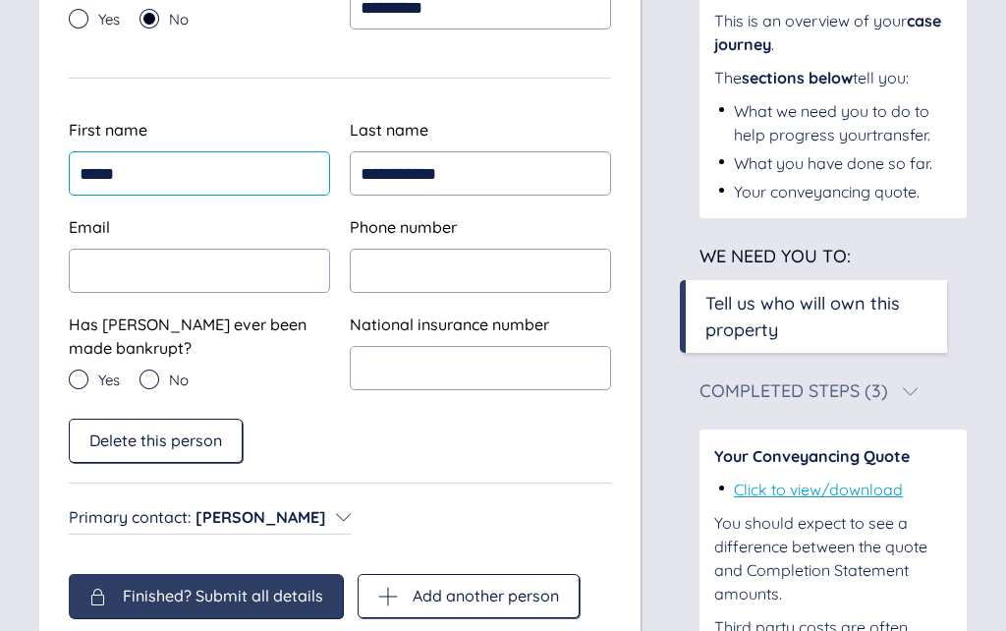
click at [145, 179] on input "*****" at bounding box center [199, 173] width 261 height 44
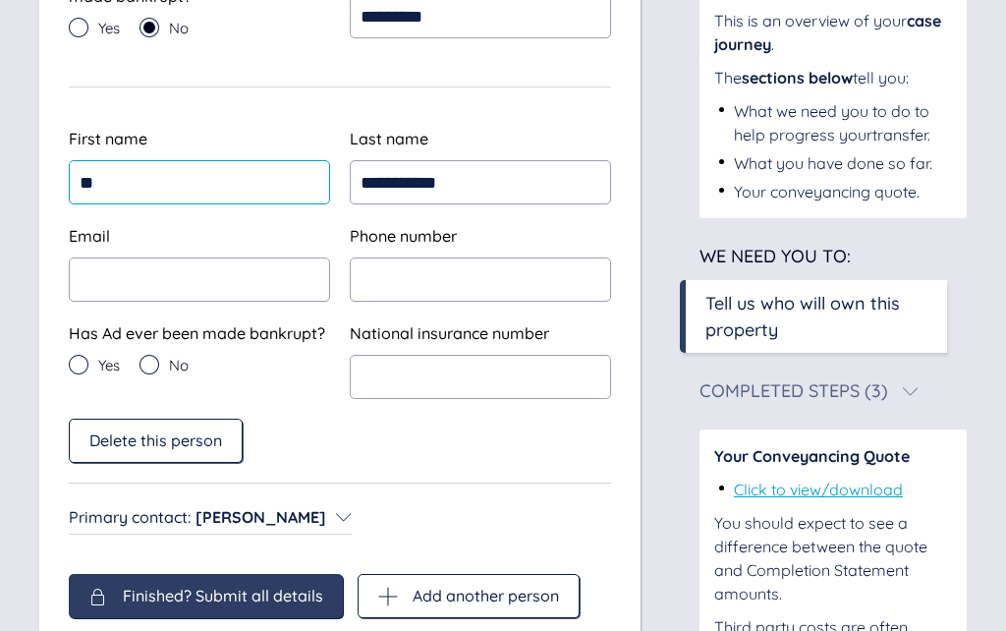
type input "*"
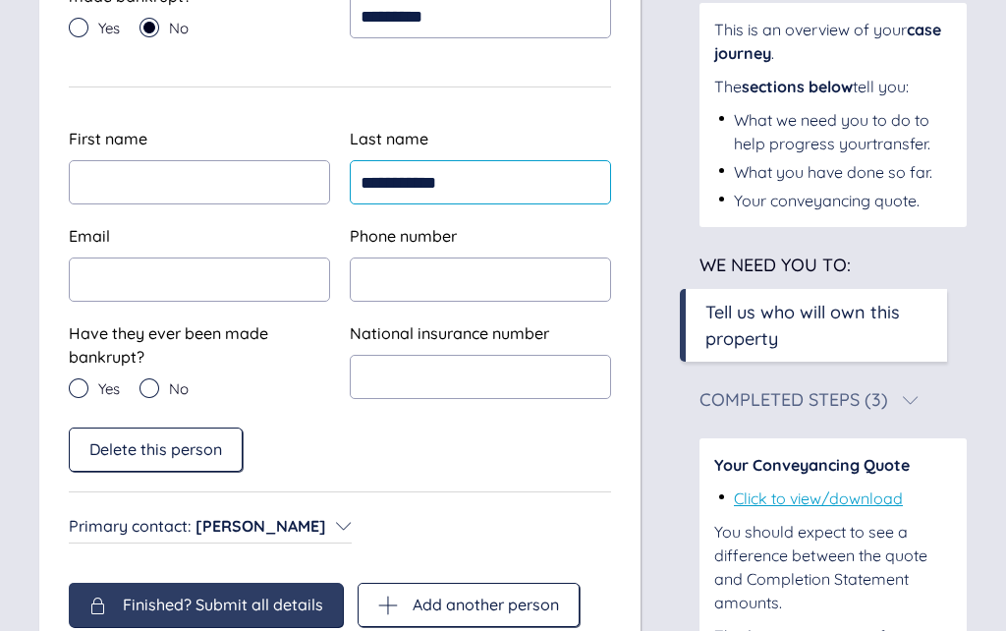
click at [499, 184] on input "**********" at bounding box center [480, 182] width 261 height 44
click at [397, 187] on input "**********" at bounding box center [480, 182] width 261 height 44
click at [483, 200] on input "**********" at bounding box center [480, 182] width 261 height 44
type input "*"
click at [195, 603] on span "Finished? Submit all details" at bounding box center [223, 604] width 200 height 18
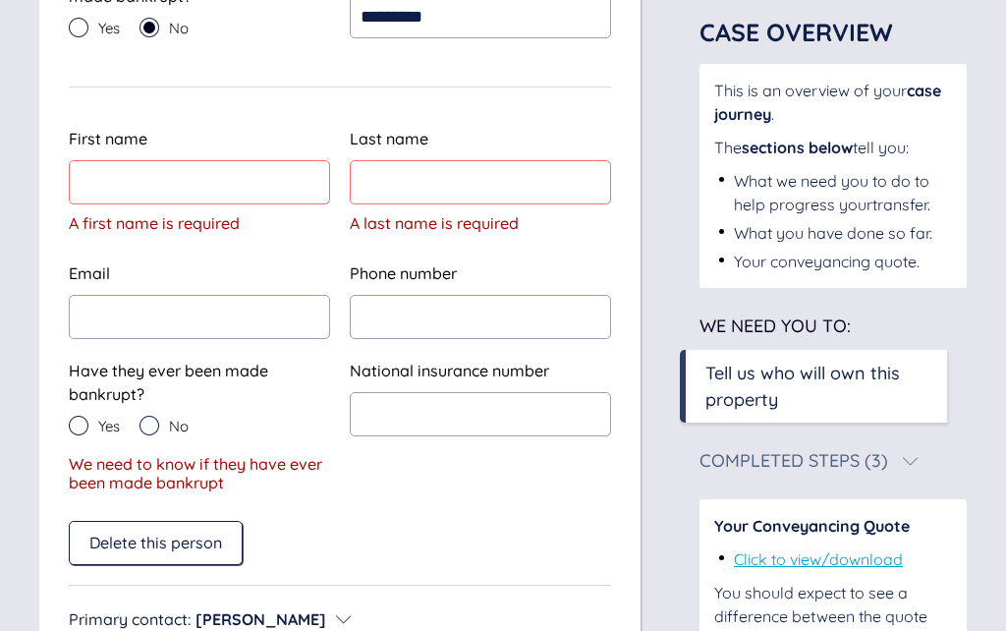
click at [128, 555] on div "Delete this person" at bounding box center [156, 543] width 174 height 44
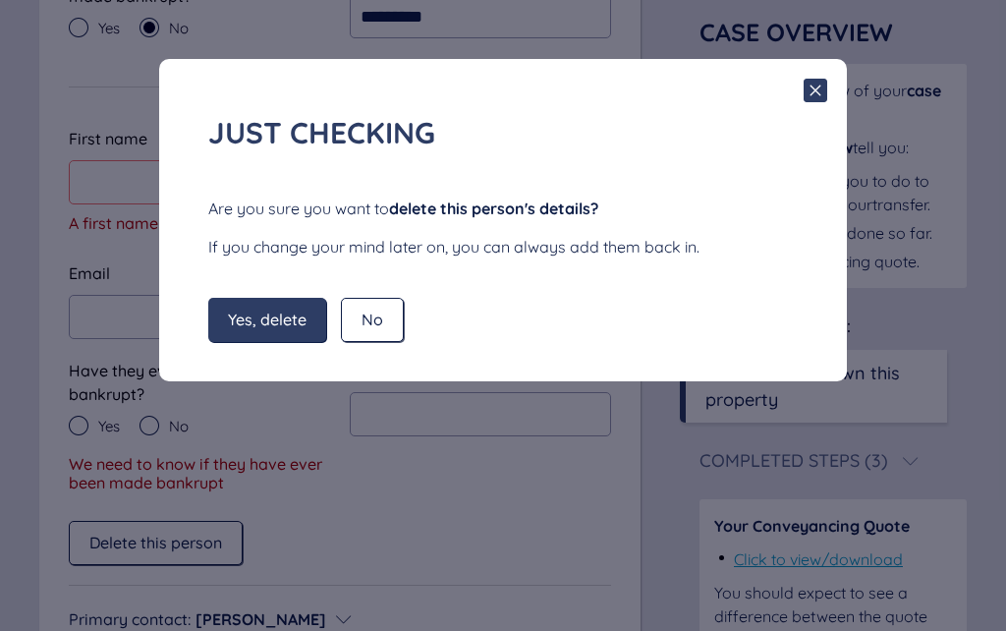
click at [263, 317] on span "Yes, delete" at bounding box center [267, 320] width 79 height 18
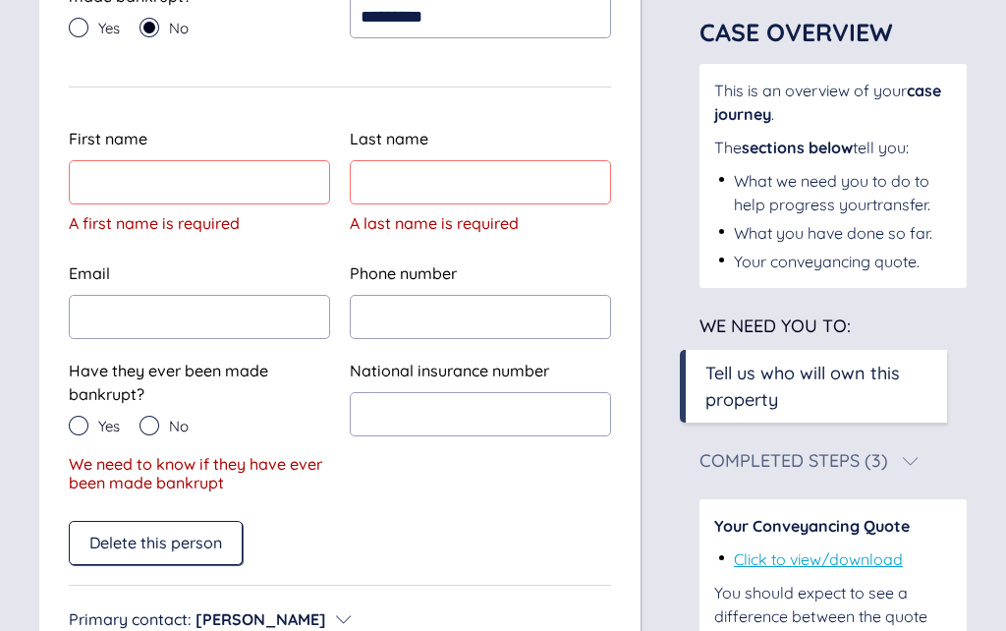
click at [162, 429] on div "No" at bounding box center [164, 426] width 49 height 20
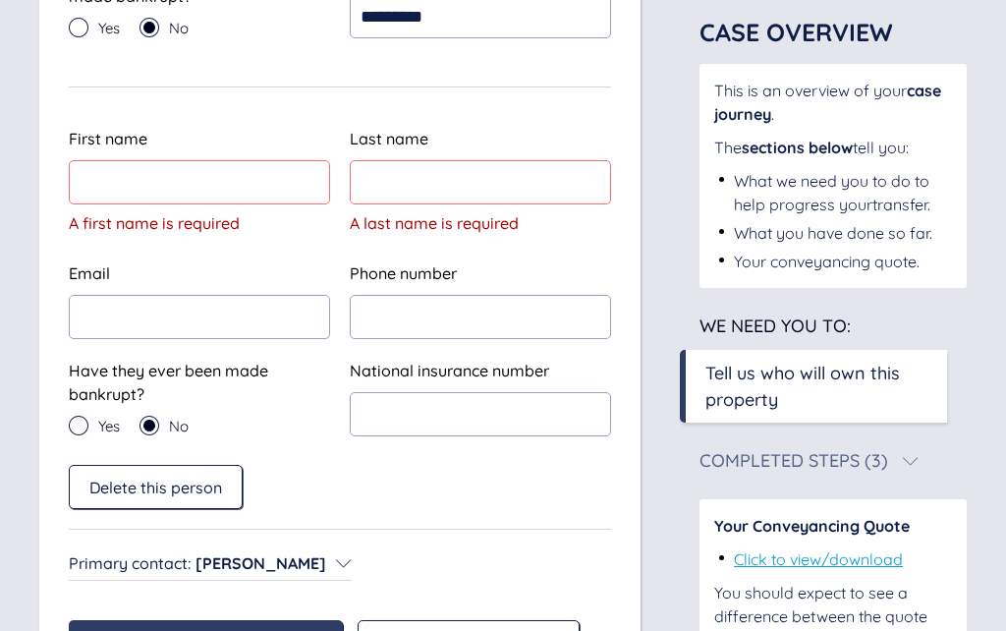
click at [166, 630] on span "Finished? Submit all details" at bounding box center [223, 643] width 200 height 18
click at [123, 492] on span "Delete this person" at bounding box center [155, 488] width 133 height 18
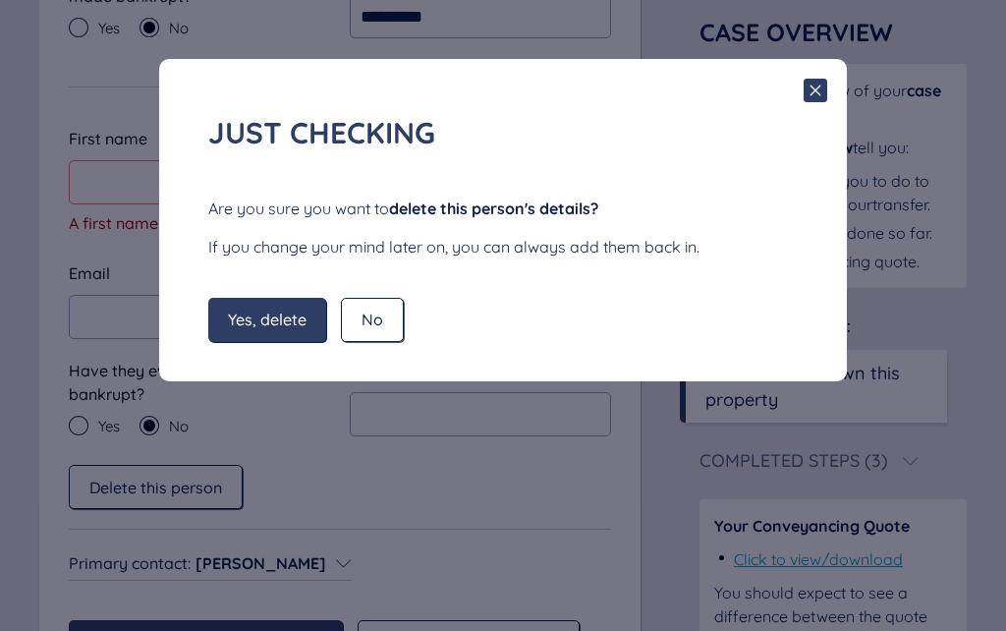
click at [254, 320] on span "Yes, delete" at bounding box center [267, 320] width 79 height 18
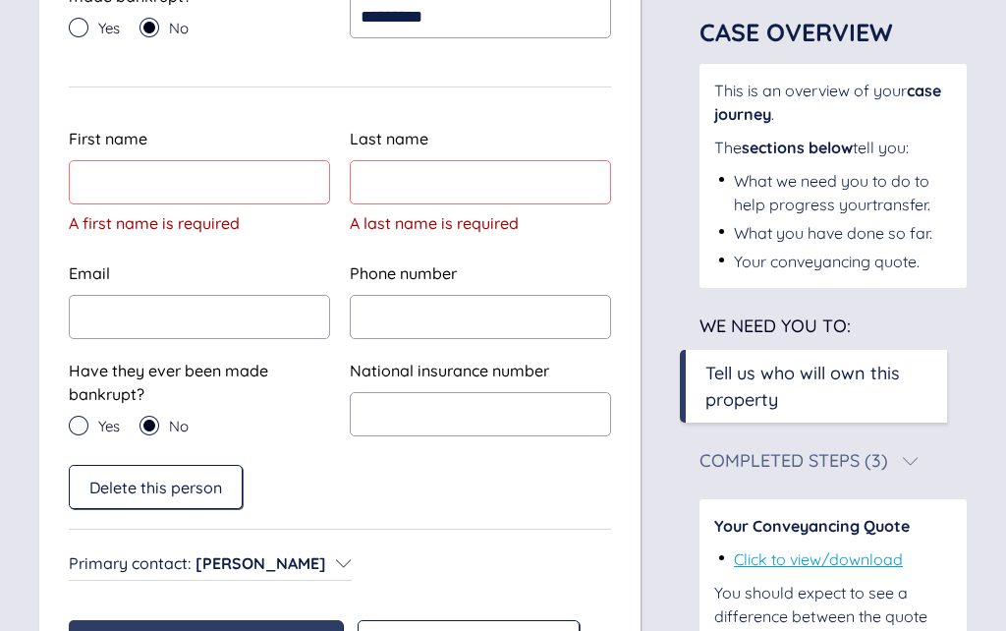
click at [149, 630] on span "Finished? Submit all details" at bounding box center [223, 643] width 200 height 18
click at [171, 630] on span "Finished? Submit all details" at bounding box center [223, 643] width 200 height 18
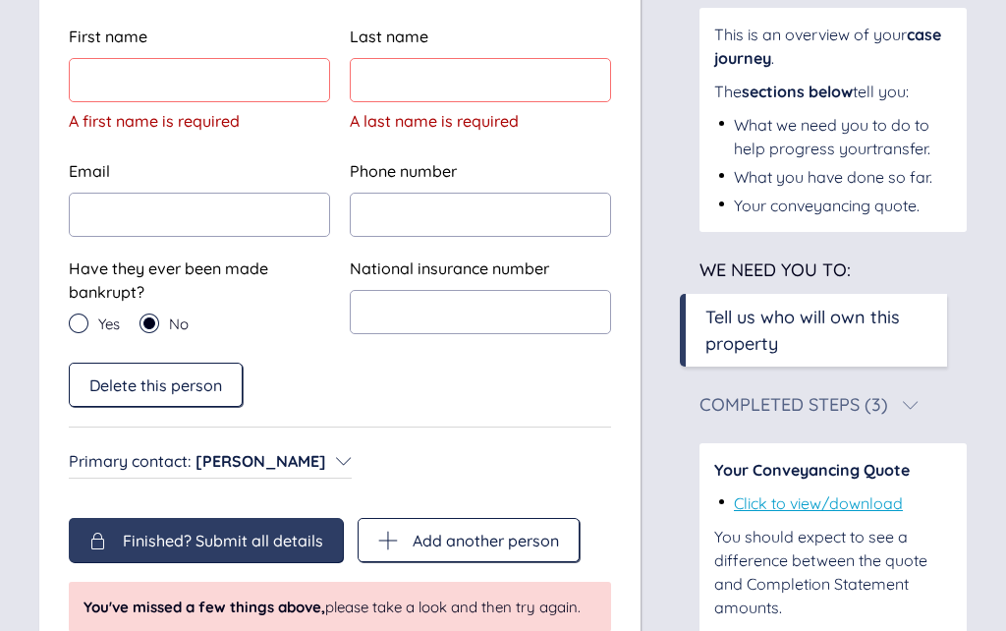
scroll to position [775, 0]
